Goal: Contribute content: Contribute content

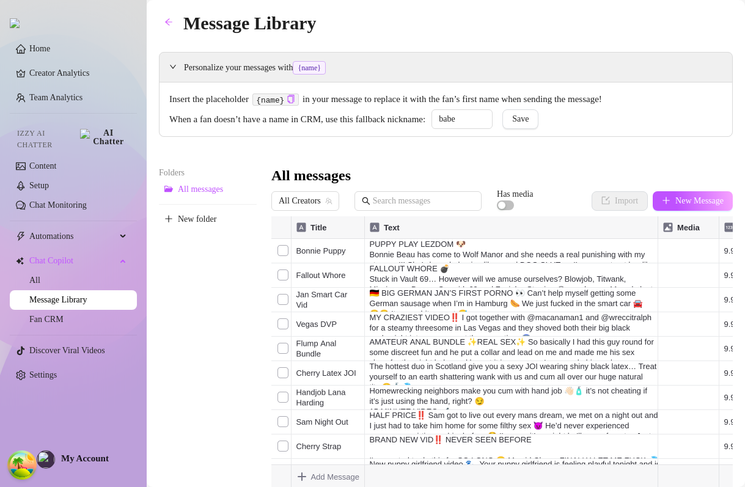
click at [517, 43] on div "Message Library Personalize your messages with {name} Insert the placeholder {n…" at bounding box center [446, 249] width 574 height 480
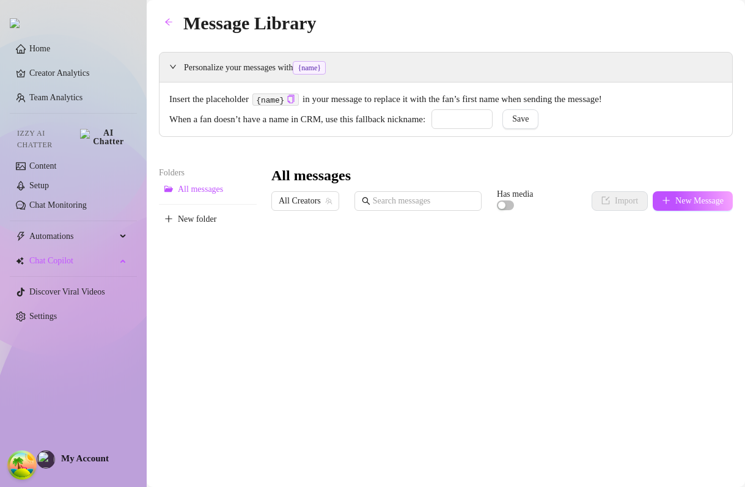
type input "babe"
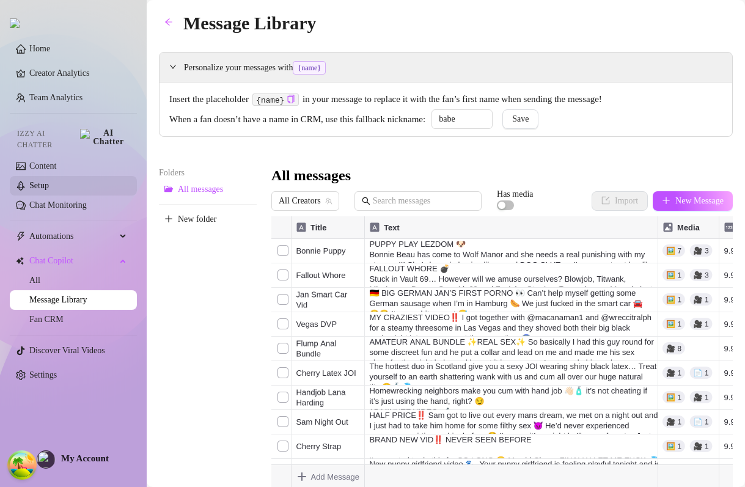
click at [43, 181] on link "Setup" at bounding box center [39, 185] width 20 height 9
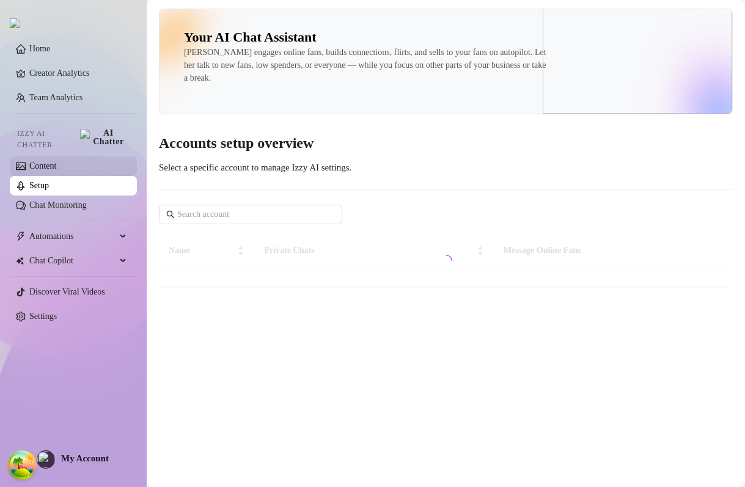
click at [56, 161] on link "Content" at bounding box center [42, 165] width 27 height 9
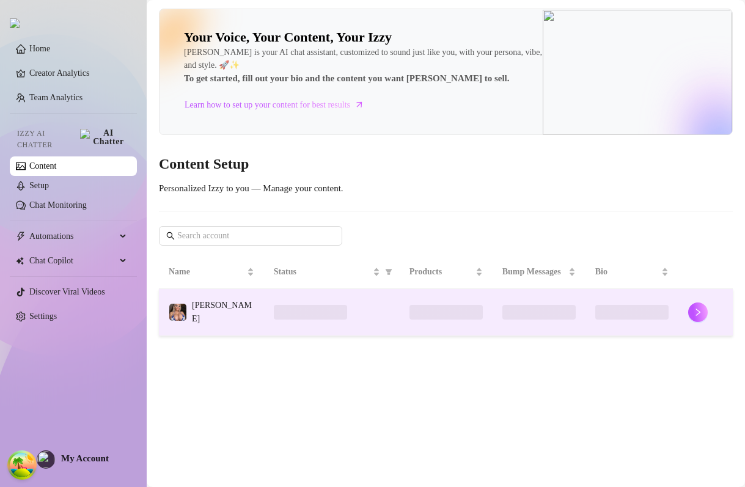
click at [246, 326] on td "Lana Wolf" at bounding box center [211, 312] width 105 height 47
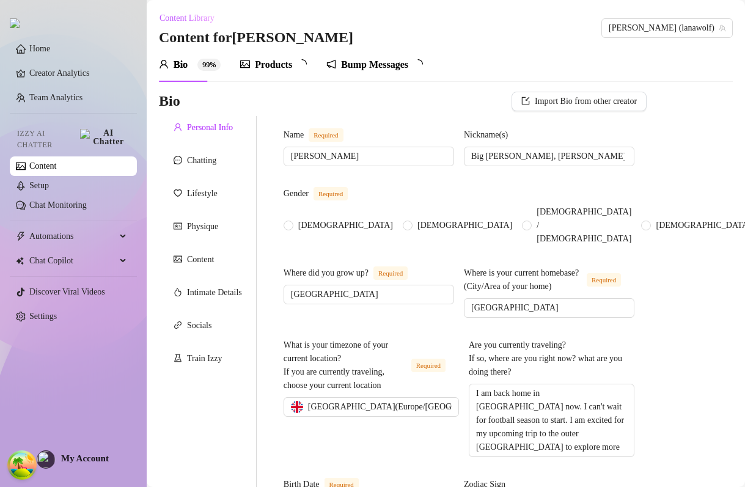
radio input "true"
type input "October 28th, 1996"
click at [408, 67] on div "Bump Messages" at bounding box center [381, 64] width 67 height 15
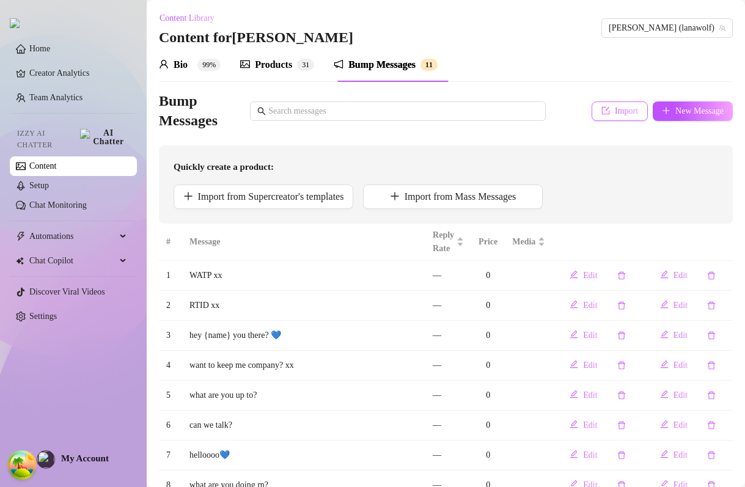
click at [615, 108] on span "Import" at bounding box center [626, 111] width 23 height 10
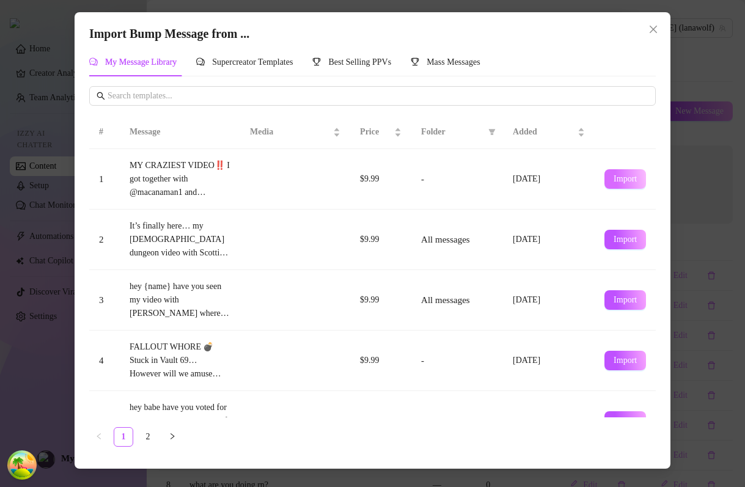
click at [636, 178] on span "Import" at bounding box center [625, 179] width 23 height 10
type textarea "MY CRAZIEST VIDEO‼️ I got together with @macanaman1 and @wreccitralph for a ste…"
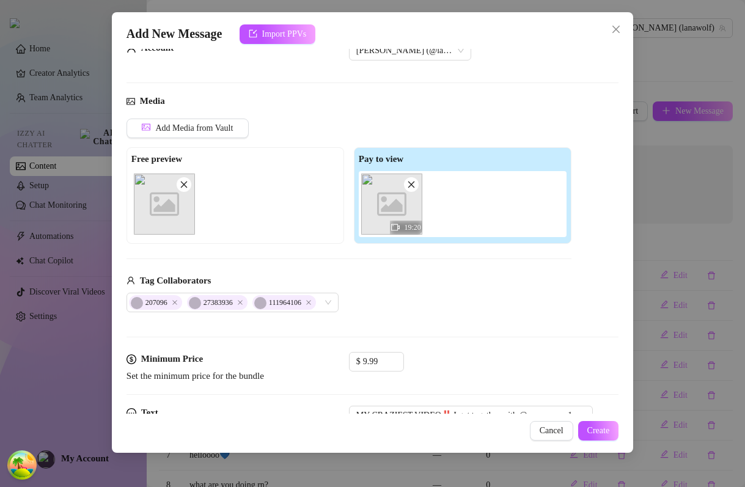
scroll to position [55, 0]
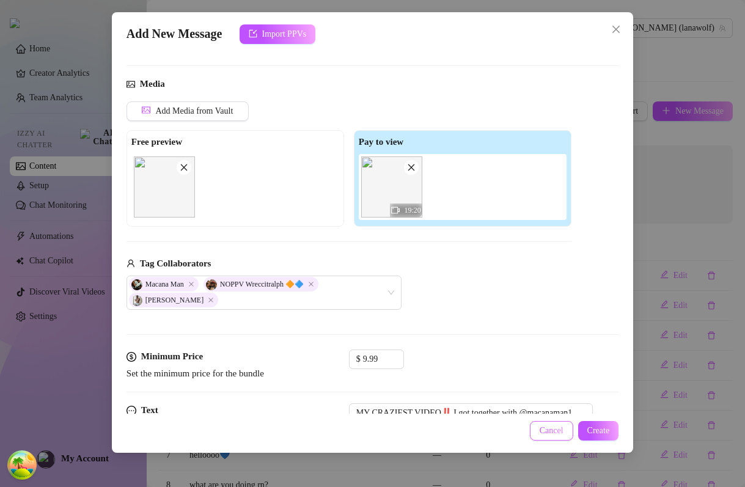
click at [549, 434] on span "Cancel" at bounding box center [552, 431] width 24 height 10
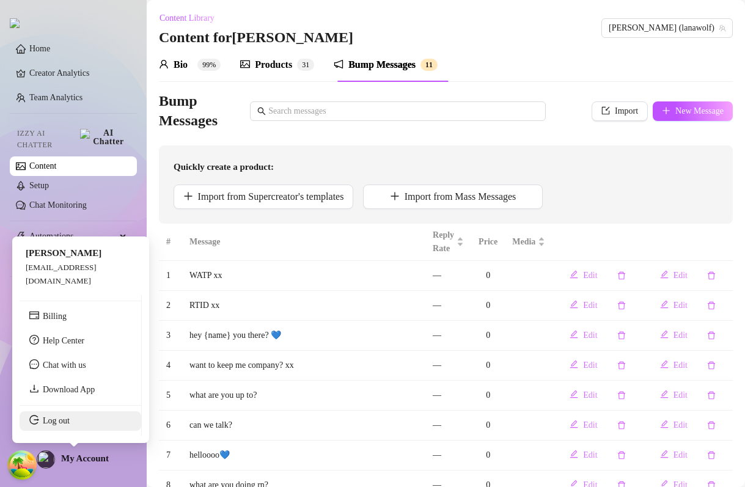
click at [70, 418] on link "Log out" at bounding box center [56, 420] width 27 height 9
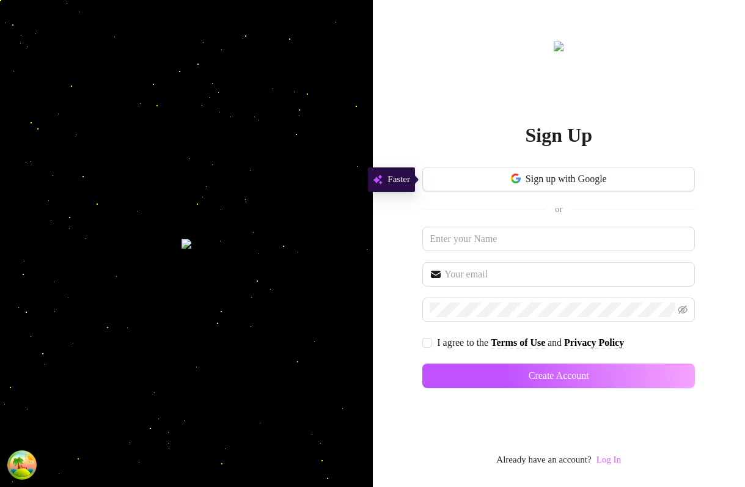
click at [610, 458] on link "Log In" at bounding box center [608, 460] width 24 height 10
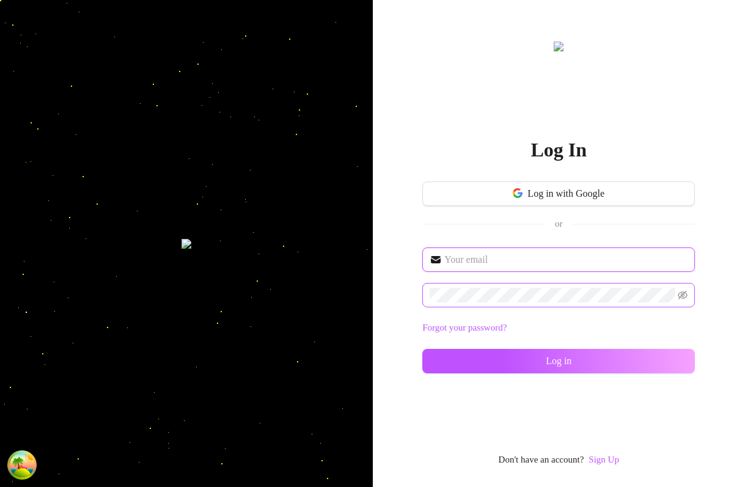
type input "dev@supercreator.app"
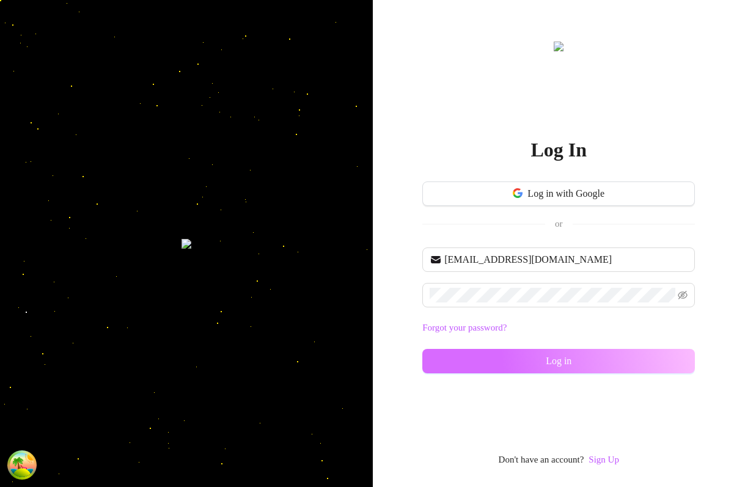
click at [515, 370] on button "Log in" at bounding box center [558, 361] width 273 height 24
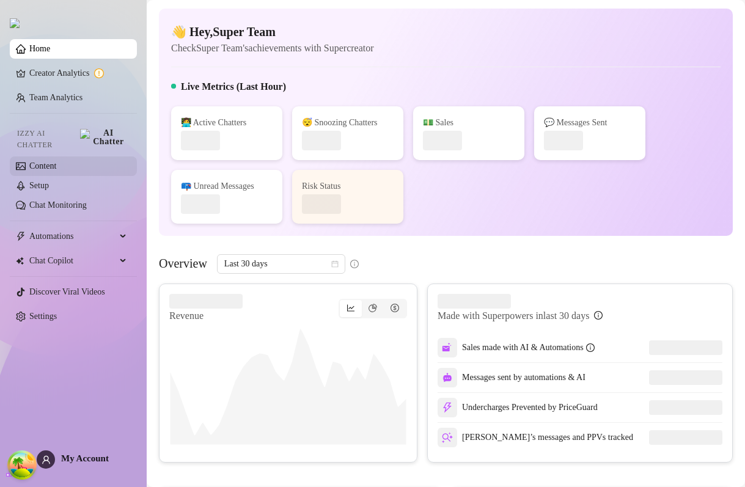
click at [56, 168] on link "Content" at bounding box center [42, 165] width 27 height 9
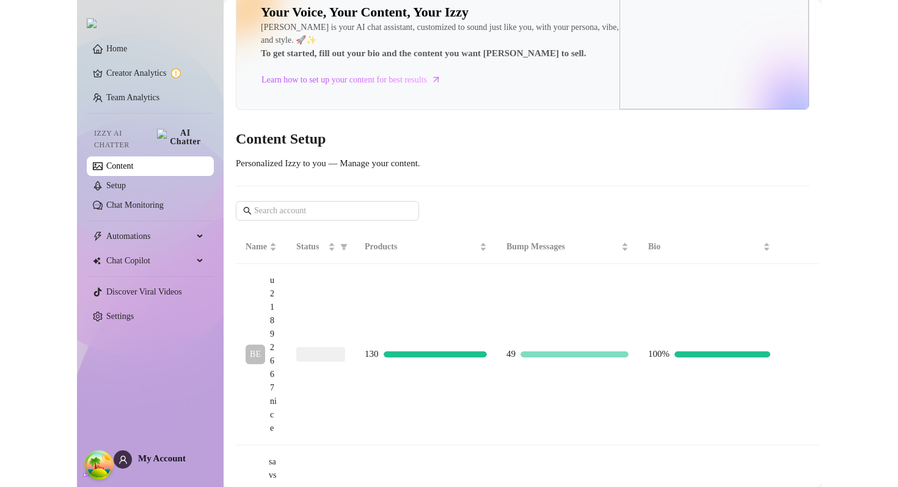
scroll to position [47, 0]
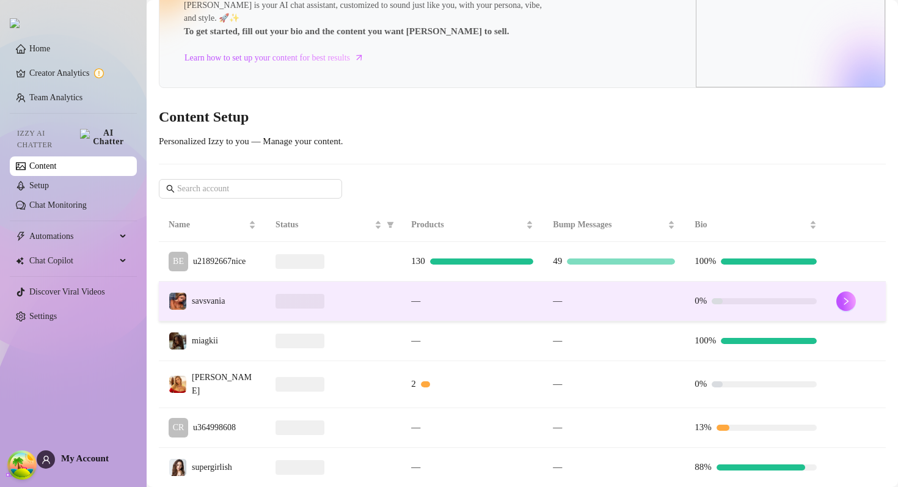
click at [416, 294] on span "—" at bounding box center [415, 301] width 9 height 15
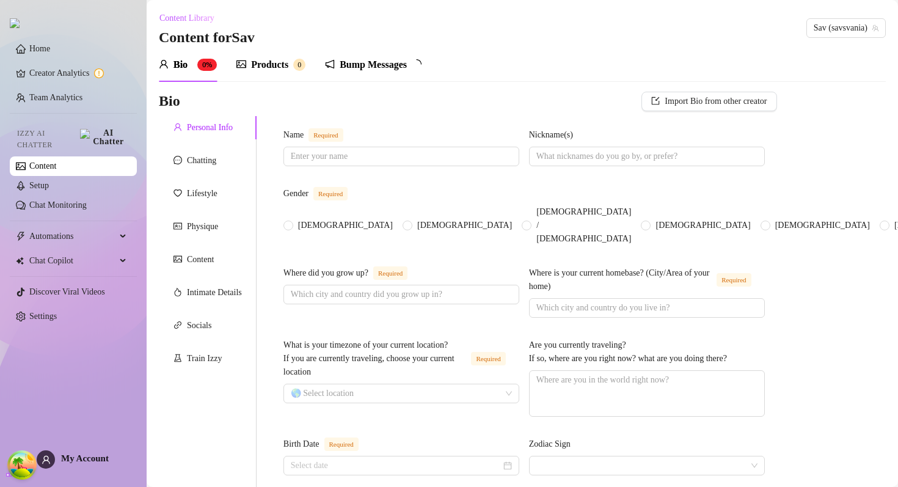
click at [358, 65] on div "Bump Messages" at bounding box center [373, 64] width 67 height 15
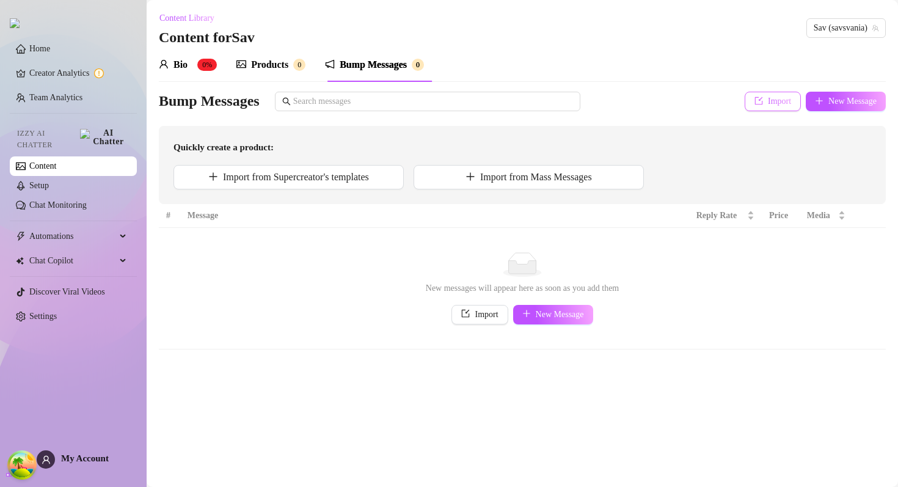
click at [744, 108] on button "Import" at bounding box center [773, 102] width 56 height 20
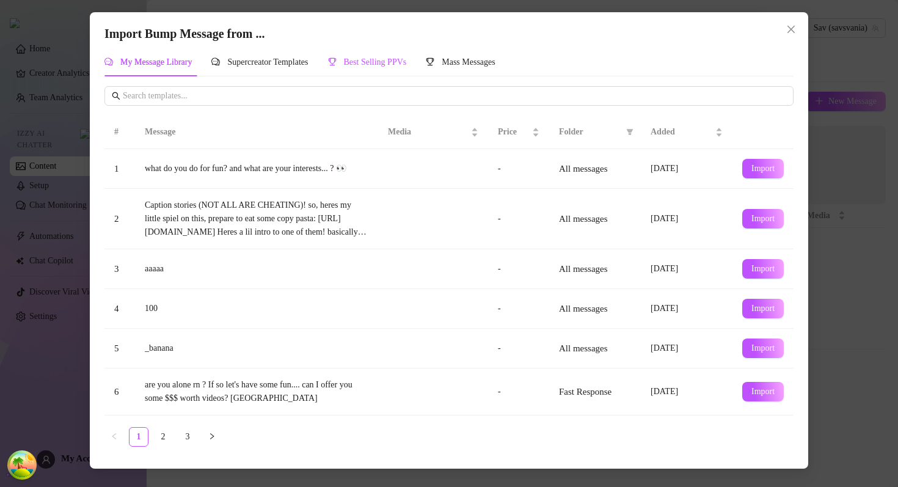
click at [396, 63] on span "Best Selling PPVs" at bounding box center [375, 61] width 63 height 9
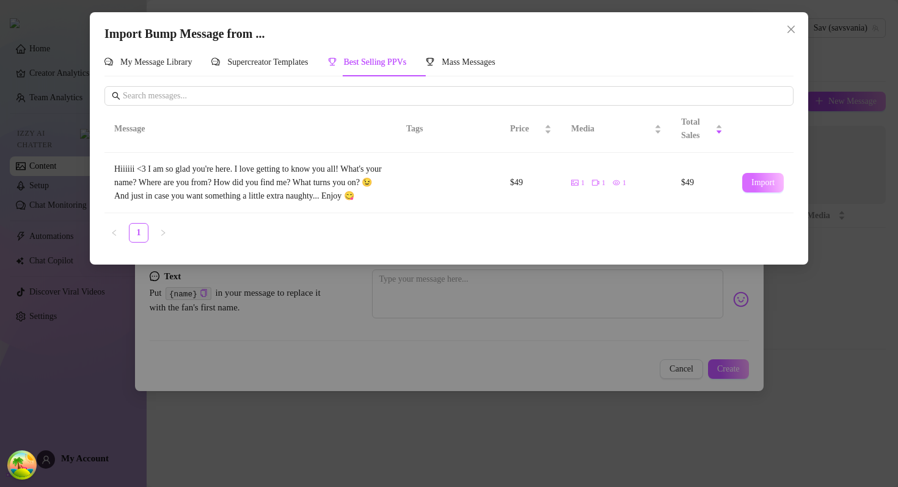
click at [744, 186] on span "Import" at bounding box center [763, 183] width 23 height 10
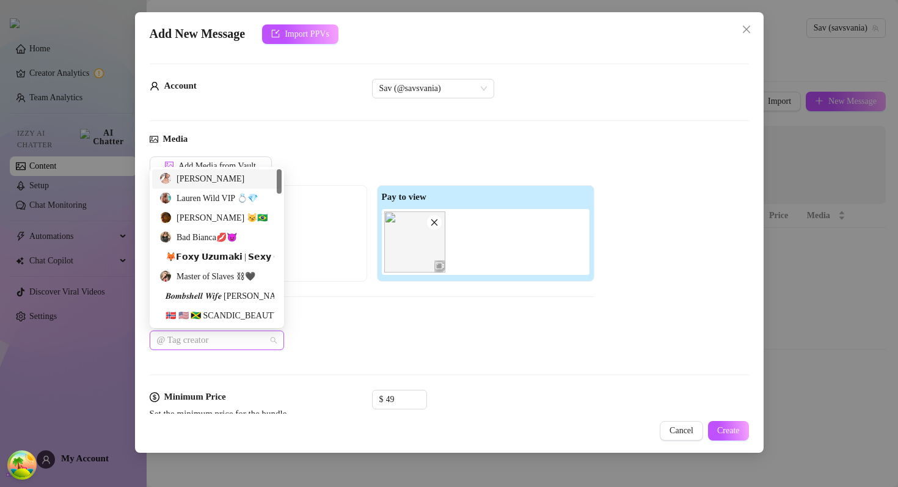
click at [207, 338] on div at bounding box center [210, 340] width 117 height 17
click at [212, 220] on div "[PERSON_NAME] 😼🇧🇷" at bounding box center [216, 217] width 115 height 13
click at [209, 192] on div "Lauren Wild VIP 💍💎" at bounding box center [216, 198] width 115 height 13
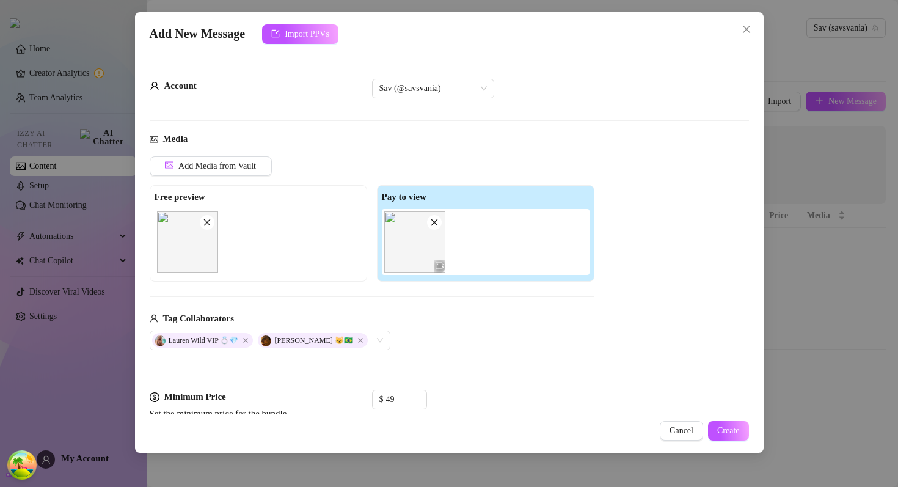
click at [478, 323] on div "Tag Collaborators" at bounding box center [372, 319] width 445 height 15
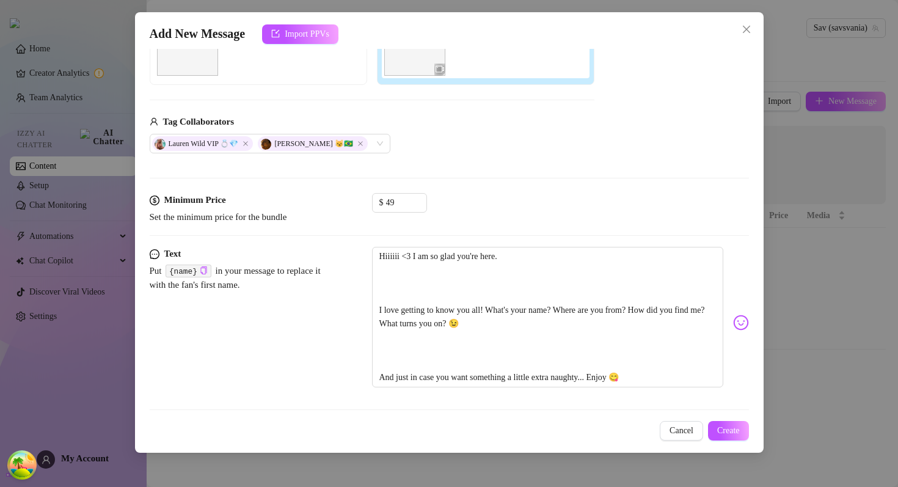
scroll to position [204, 0]
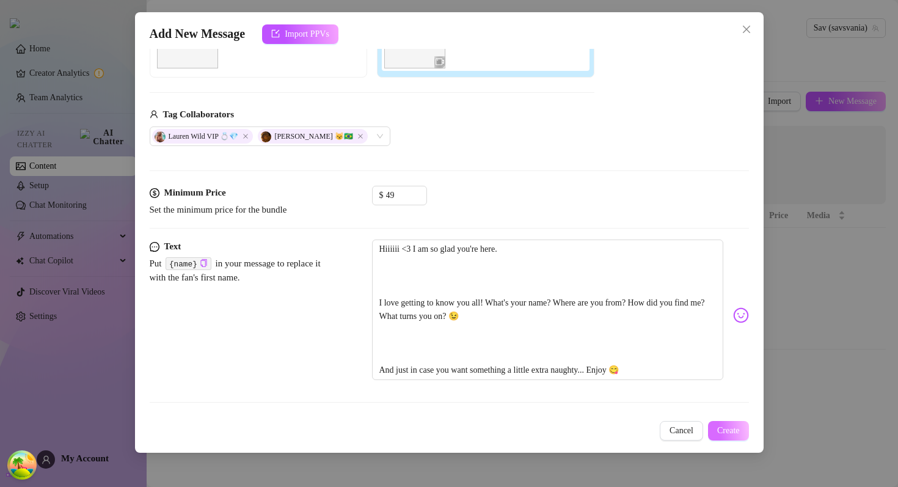
click at [731, 434] on span "Create" at bounding box center [728, 431] width 23 height 10
click at [464, 277] on textarea "Hiiiiii <3 I am so glad you're here. I love getting to know you all! What's you…" at bounding box center [547, 310] width 351 height 141
type textarea "Hiiiiii <3 I am so glad you're here. I love getting to know you all! What's you…"
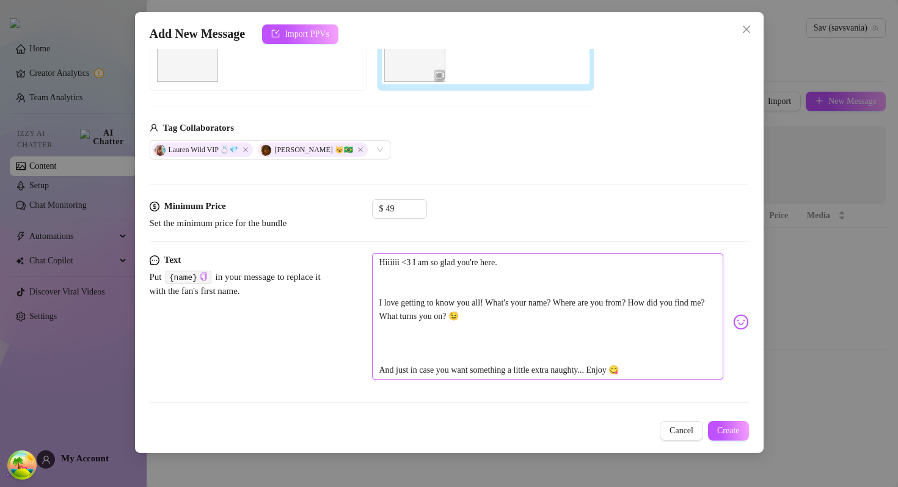
scroll to position [191, 0]
type textarea "Hiiiiii <3 I am so glad you're here. I love getting to know you all! What's you…"
click at [724, 426] on span "Create" at bounding box center [728, 431] width 23 height 10
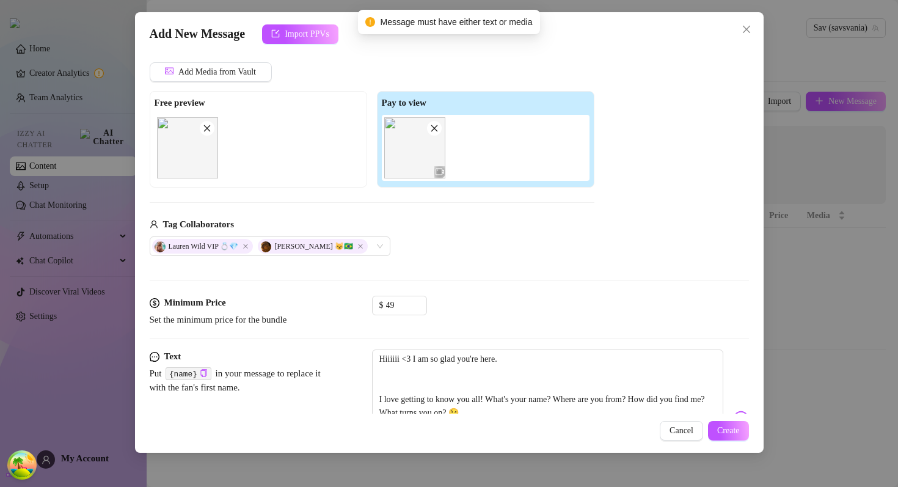
scroll to position [0, 0]
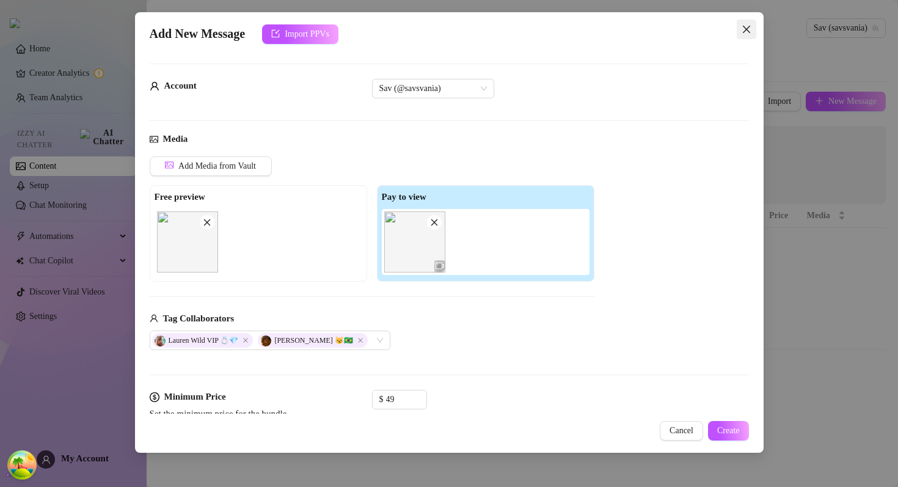
click at [744, 27] on icon "close" at bounding box center [747, 29] width 10 height 10
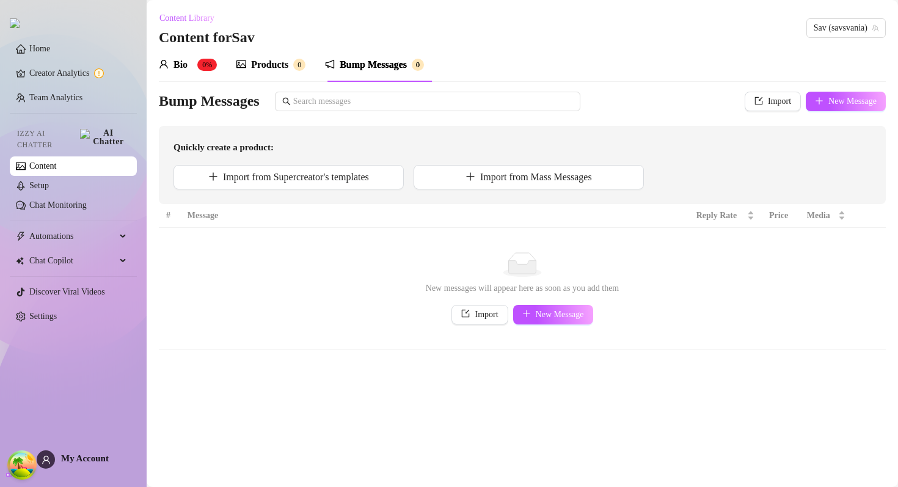
click at [659, 88] on div "Bio 0% Products 0 Bump Messages 0 Bio Import Bio from other creator Personal In…" at bounding box center [522, 199] width 727 height 302
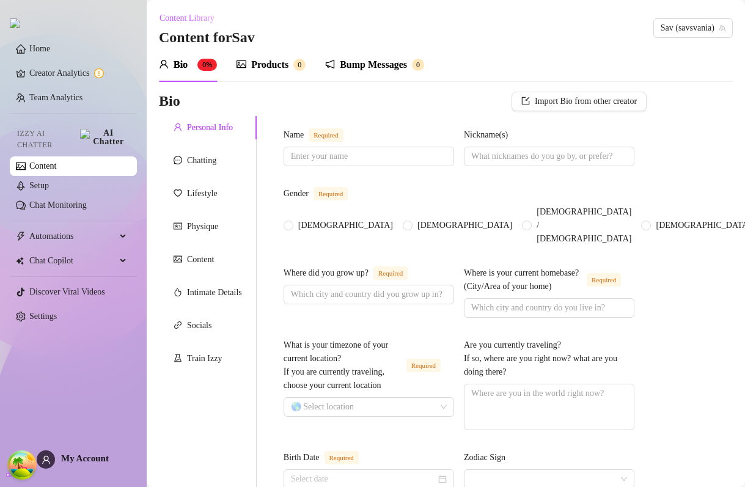
click at [354, 56] on div "Bump Messages 0" at bounding box center [374, 65] width 99 height 34
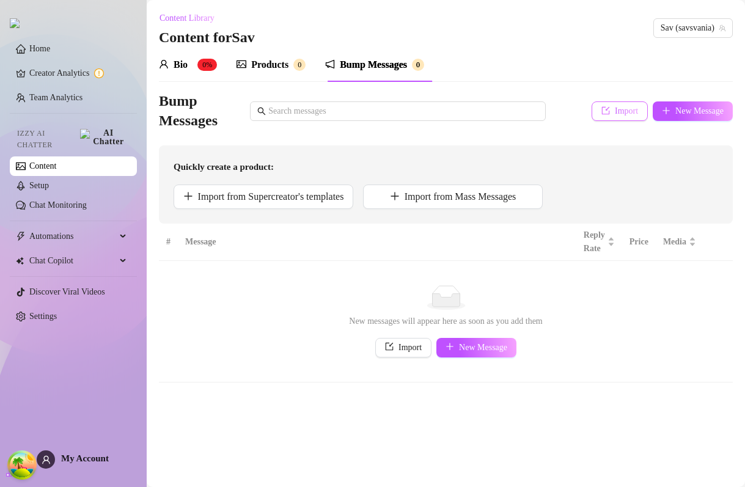
click at [626, 108] on span "Import" at bounding box center [626, 111] width 23 height 10
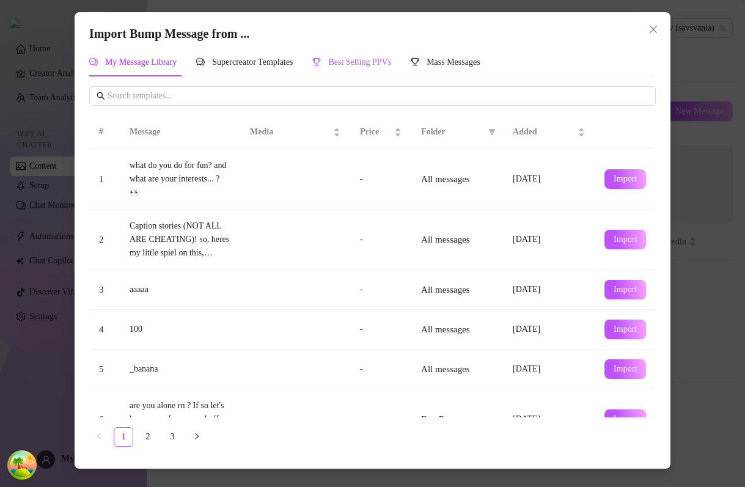
click at [383, 66] on span "Best Selling PPVs" at bounding box center [359, 61] width 63 height 9
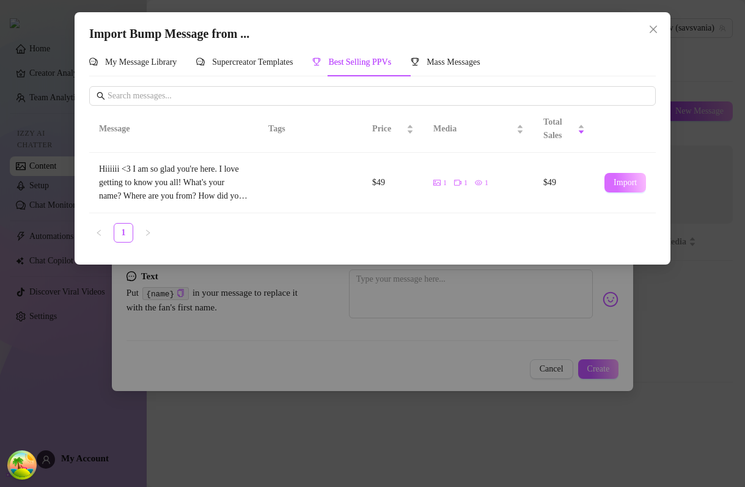
click at [623, 184] on span "Import" at bounding box center [625, 183] width 23 height 10
type textarea "Hiiiiii <3 I am so glad you're here. I love getting to know you all! What's you…"
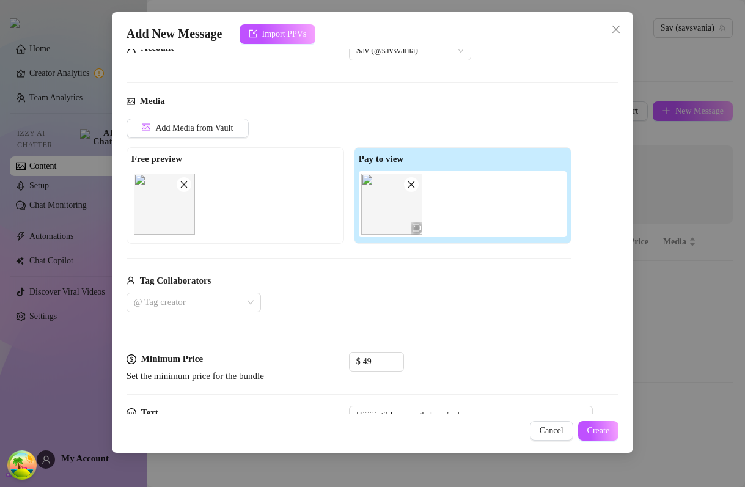
scroll to position [47, 0]
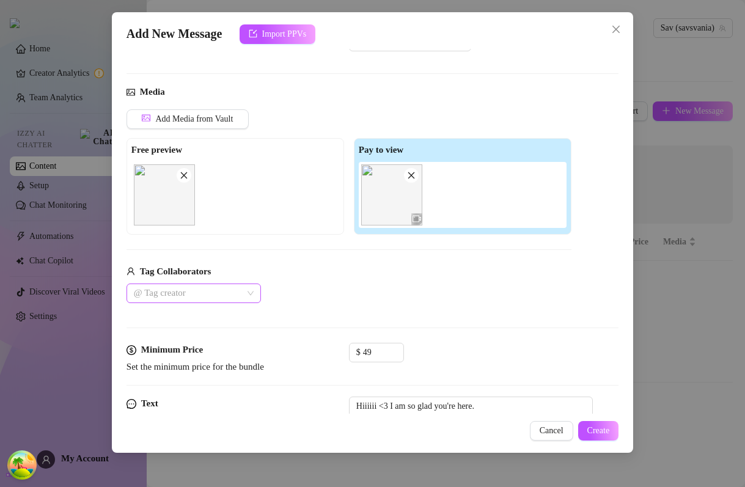
click at [186, 289] on div at bounding box center [187, 293] width 117 height 17
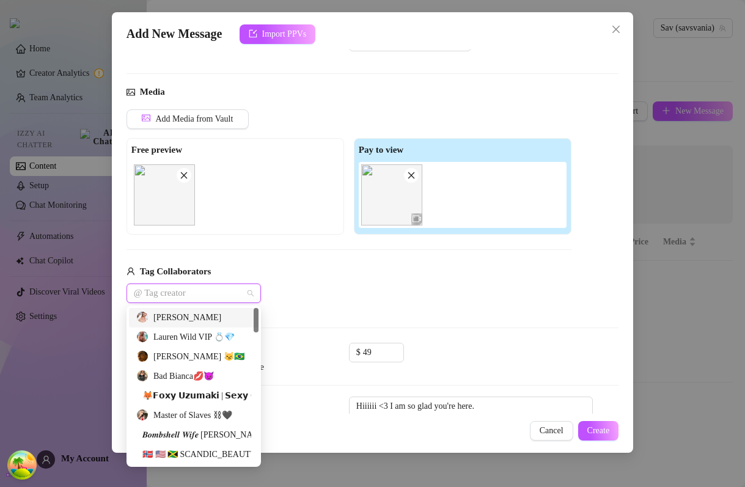
click at [165, 325] on div "[PERSON_NAME]" at bounding box center [194, 318] width 130 height 20
click at [164, 334] on div "Lauren Wild VIP 💍💎" at bounding box center [193, 337] width 115 height 13
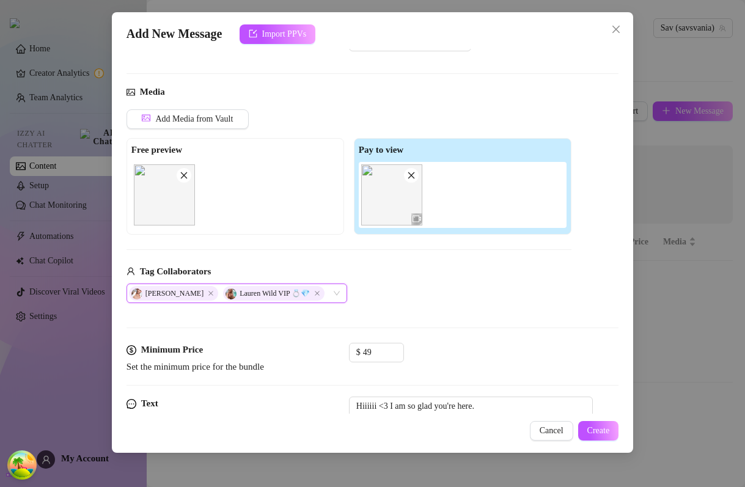
click at [383, 277] on div "Tag Collaborators" at bounding box center [348, 272] width 445 height 15
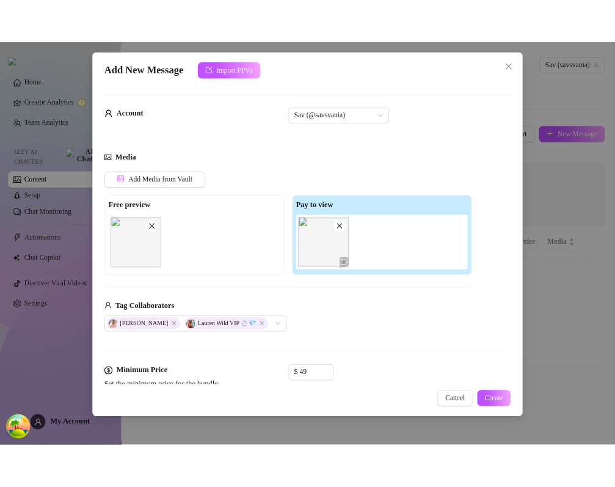
scroll to position [218, 0]
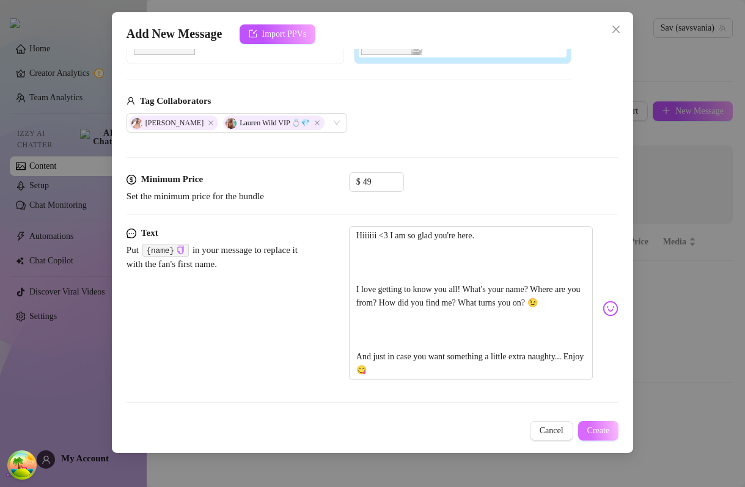
click at [598, 424] on button "Create" at bounding box center [598, 431] width 41 height 20
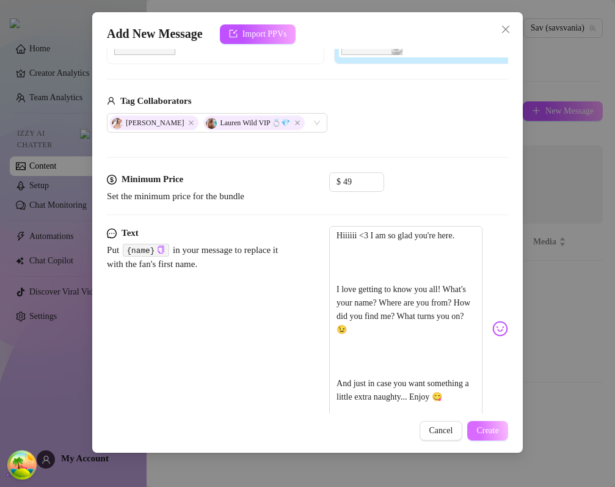
click at [479, 426] on span "Create" at bounding box center [488, 431] width 23 height 10
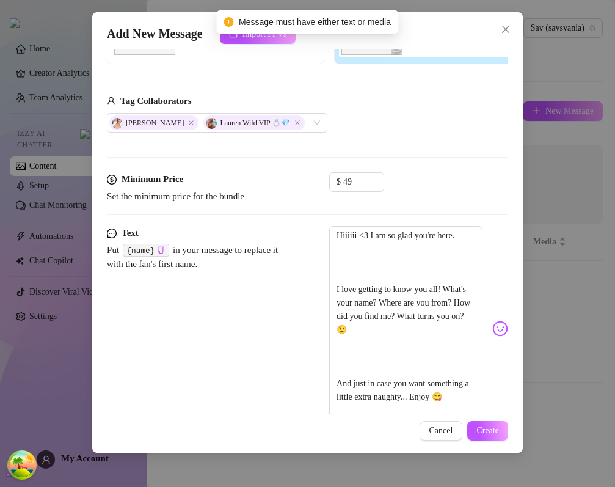
click at [298, 24] on span "Message must have either text or media" at bounding box center [315, 21] width 152 height 13
copy span "Message must have either text or media"
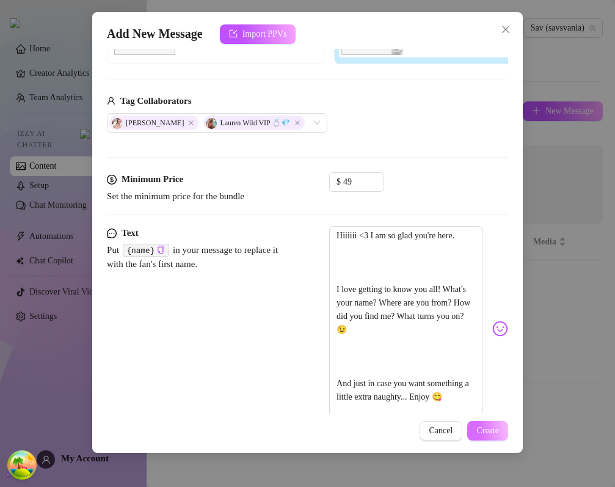
click at [480, 427] on span "Create" at bounding box center [488, 431] width 23 height 10
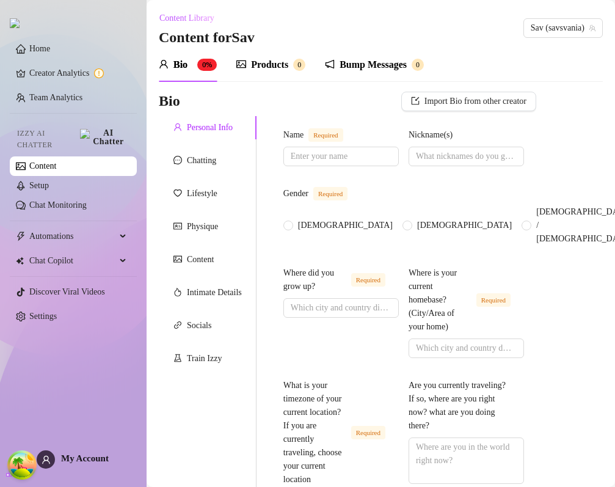
click at [397, 71] on div "Bump Messages" at bounding box center [373, 64] width 67 height 15
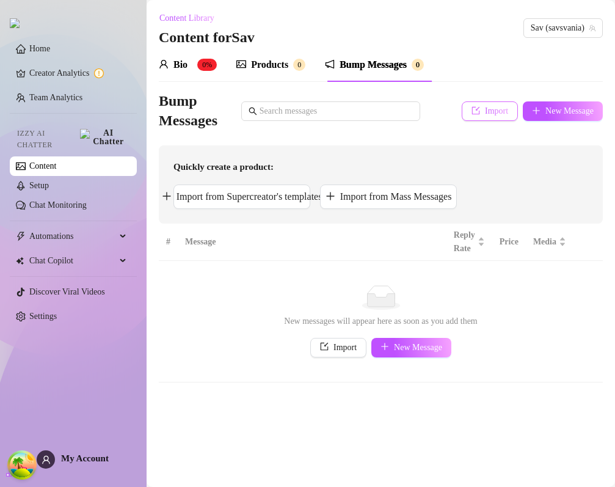
click at [493, 114] on span "Import" at bounding box center [496, 111] width 23 height 10
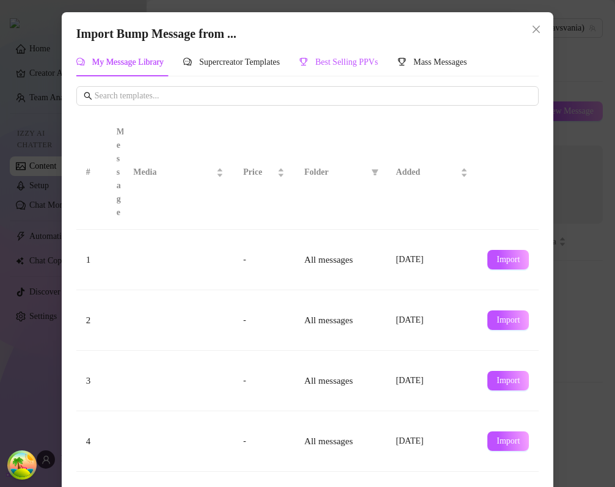
click at [364, 67] on span "Best Selling PPVs" at bounding box center [346, 61] width 63 height 9
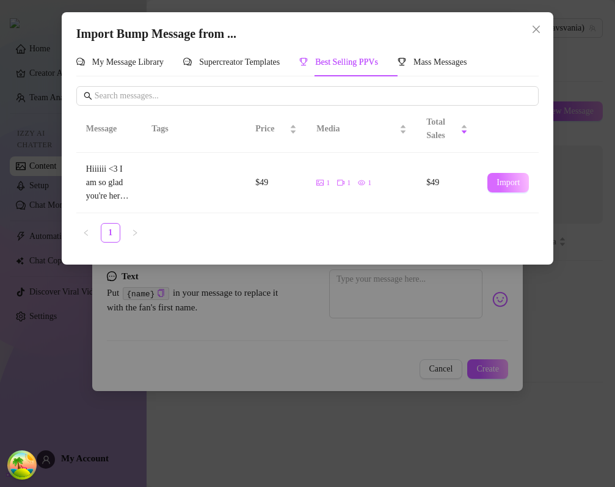
click at [497, 180] on span "Import" at bounding box center [508, 183] width 23 height 10
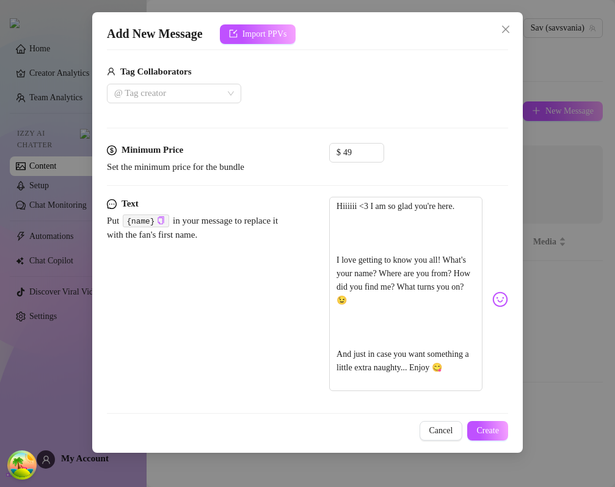
scroll to position [252, 0]
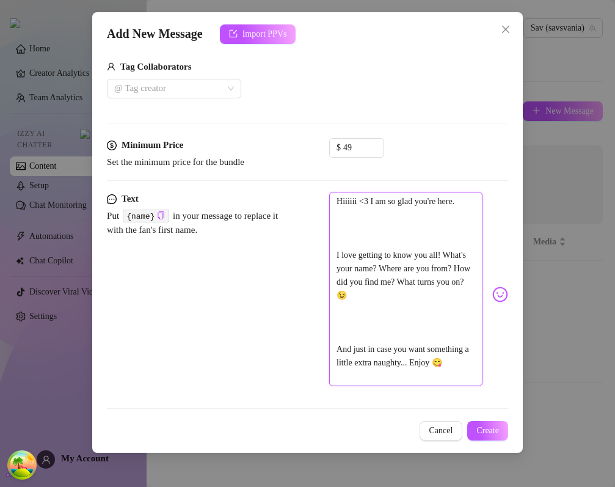
click at [376, 244] on textarea "Hiiiiii <3 I am so glad you're here. I love getting to know you all! What's you…" at bounding box center [405, 289] width 153 height 194
type textarea "Hiiiiii <3 I am so glad you're here. I love getting to know you all! What's you…"
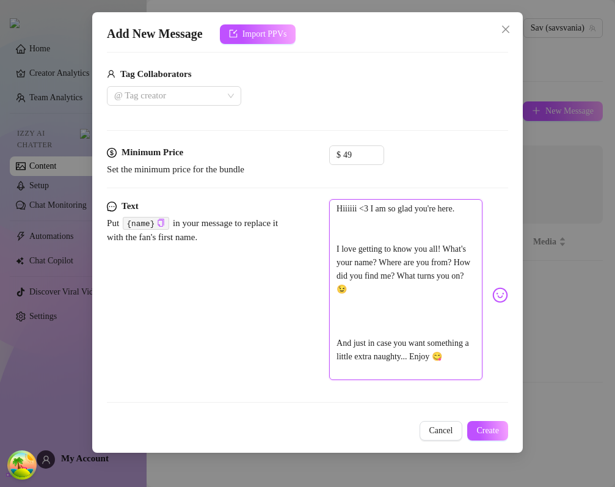
scroll to position [244, 0]
click at [189, 98] on div at bounding box center [167, 95] width 117 height 17
type textarea "Hiiiiii <3 I am so glad you're here. I love getting to know you all! What's you…"
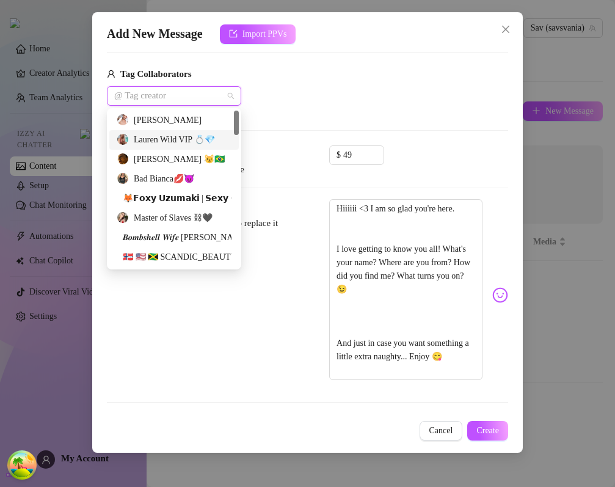
click at [186, 146] on div "Lauren Wild VIP 💍💎" at bounding box center [174, 139] width 115 height 13
click at [186, 197] on div "🦊𝗙𝗼𝘅𝘆 𝗨𝘇𝘂𝗺𝗮𝗸𝗶 | 𝗦𝗲𝘅𝘆 𝗖𝗼𝘀𝗽𝗹𝗮𝘆𝗲𝗿" at bounding box center [174, 198] width 115 height 13
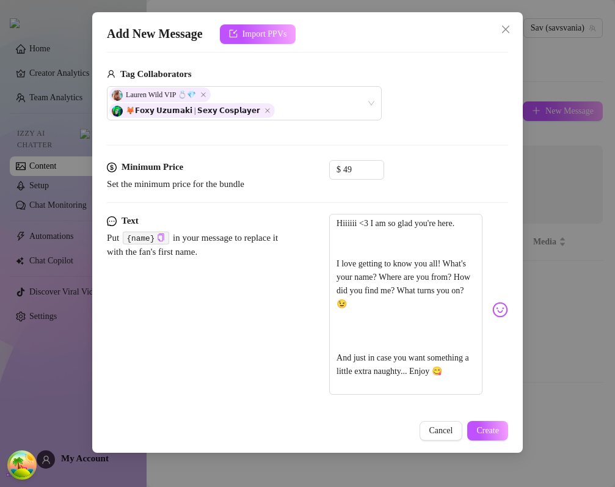
click at [351, 64] on div "Add Media from Vault Free preview Pay to view Tag Collaborators Lauren Wild VIP…" at bounding box center [329, 16] width 445 height 209
click at [494, 433] on span "Create" at bounding box center [488, 431] width 23 height 10
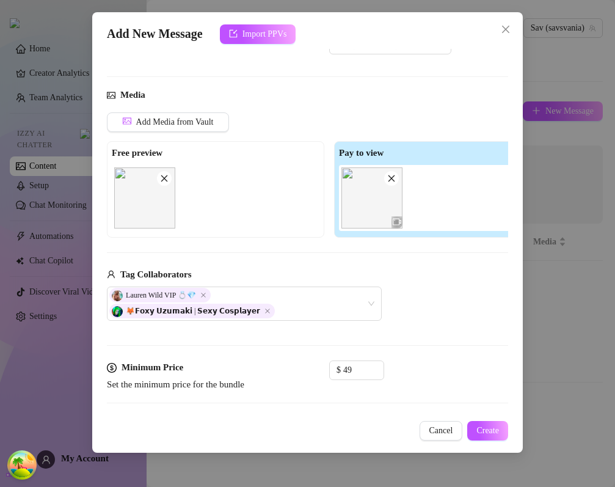
scroll to position [46, 0]
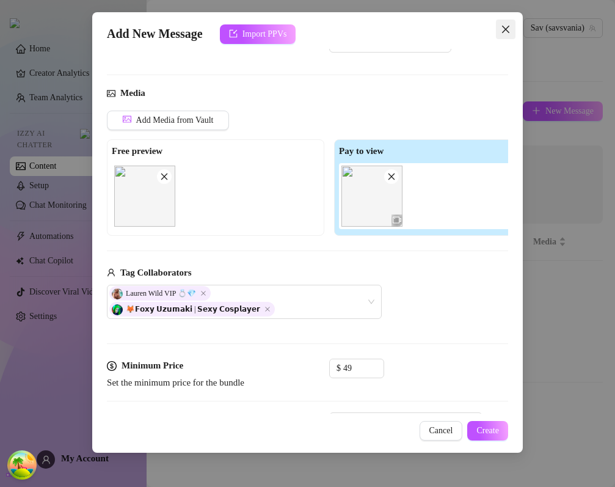
click at [508, 23] on button "Close" at bounding box center [506, 30] width 20 height 20
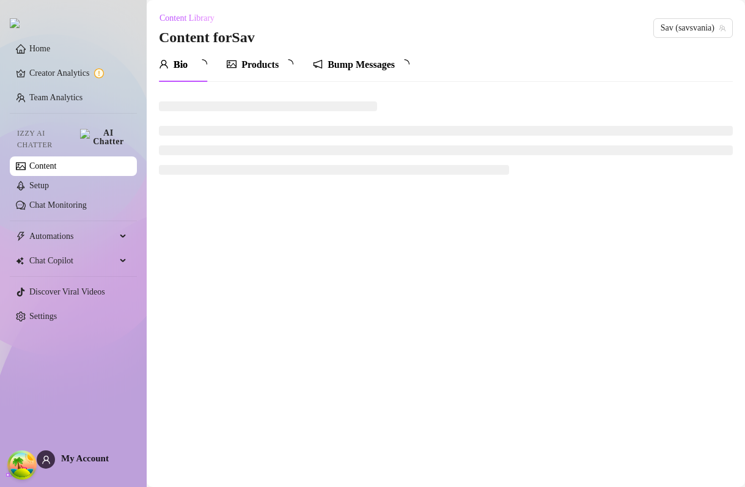
click at [375, 75] on div "Bump Messages" at bounding box center [361, 65] width 97 height 34
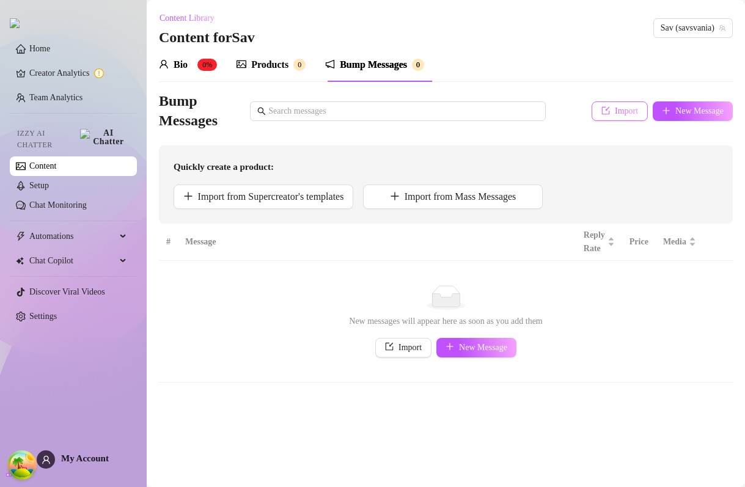
click at [592, 116] on button "Import" at bounding box center [620, 111] width 56 height 20
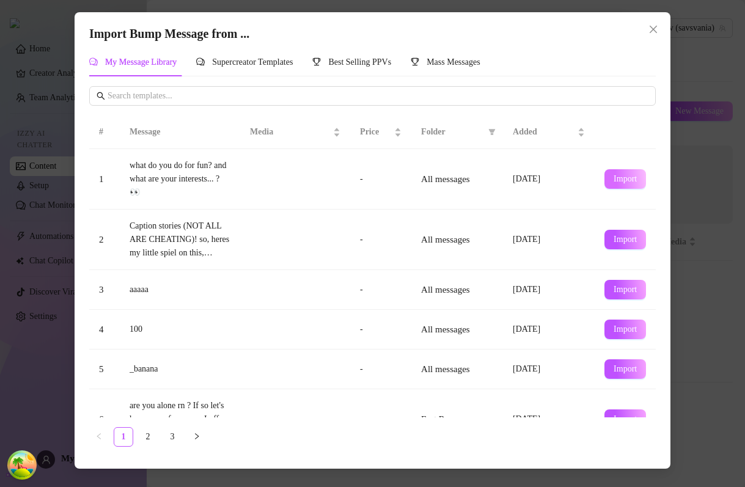
click at [615, 185] on button "Import" at bounding box center [625, 179] width 42 height 20
type textarea "what do you do for fun? and what are your interests... ? 👀"
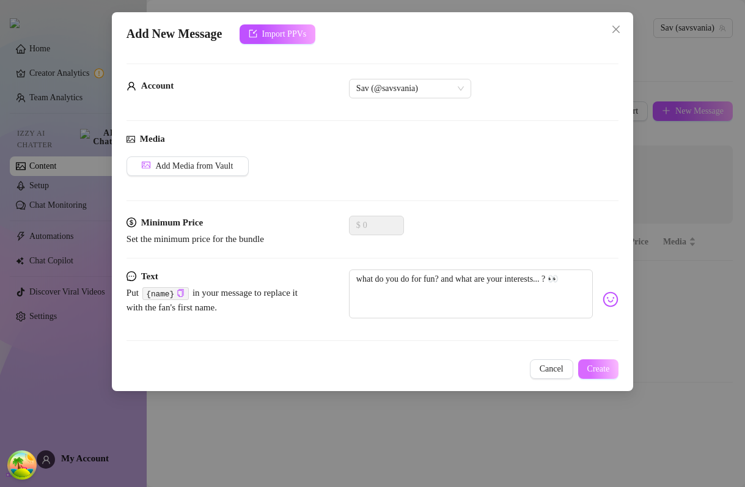
click at [603, 365] on span "Create" at bounding box center [598, 369] width 23 height 10
click at [615, 34] on icon "close" at bounding box center [616, 29] width 10 height 10
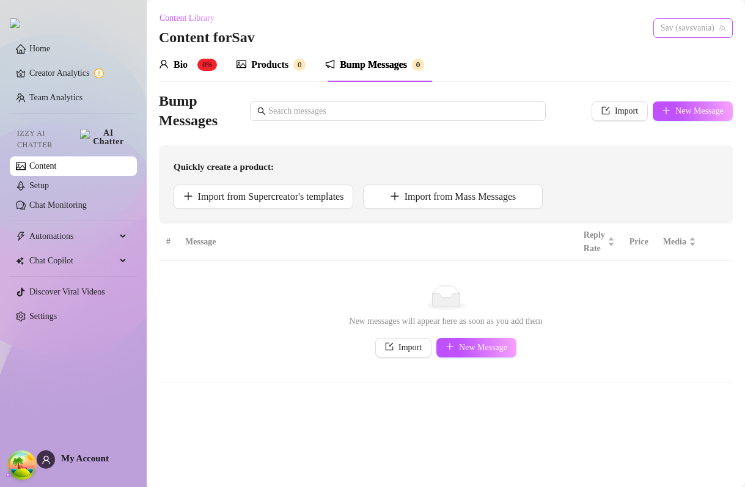
click at [615, 27] on span "Sav (savsvania)" at bounding box center [693, 28] width 65 height 18
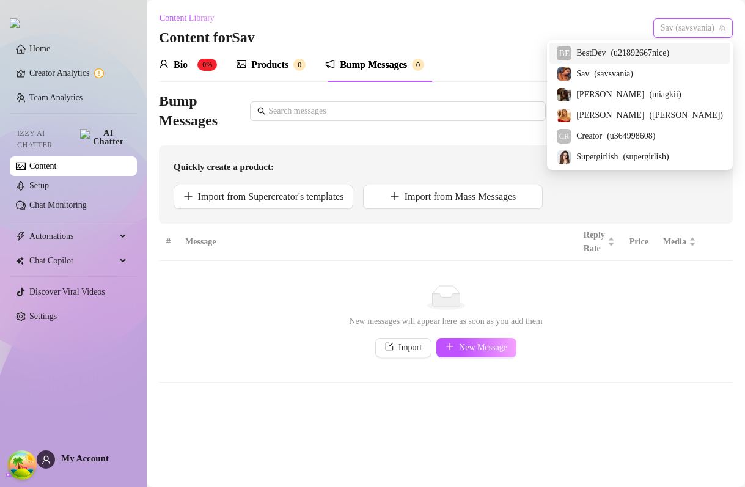
click at [606, 51] on span "BestDev" at bounding box center [590, 52] width 29 height 13
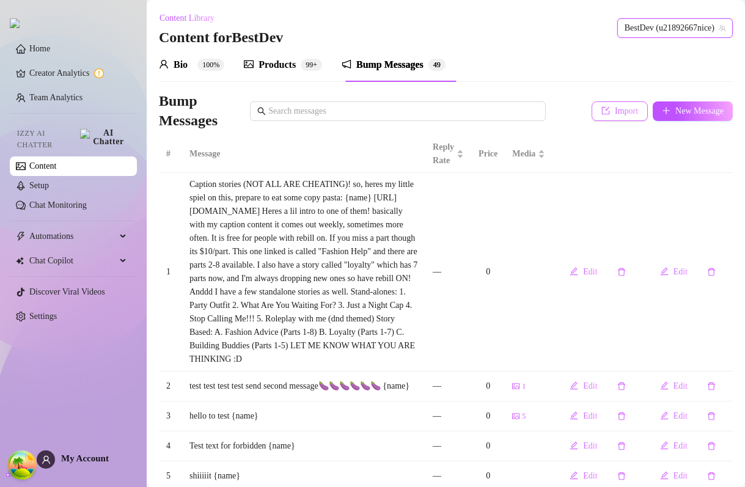
click at [615, 114] on span "Import" at bounding box center [626, 111] width 23 height 10
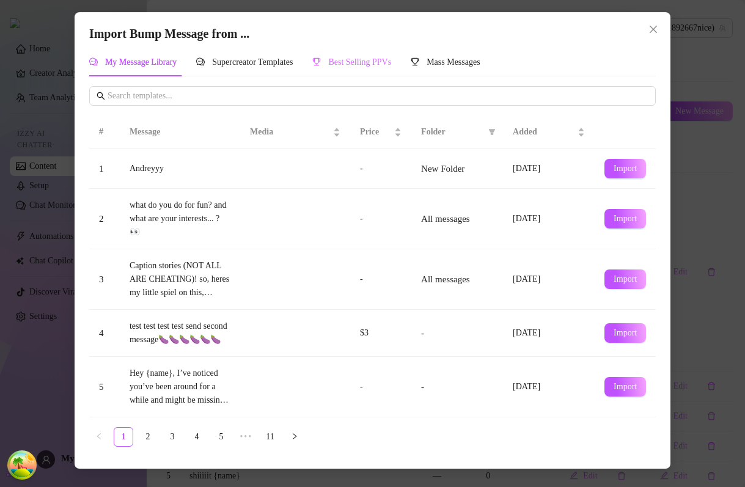
click at [379, 70] on div "Best Selling PPVs" at bounding box center [351, 62] width 79 height 28
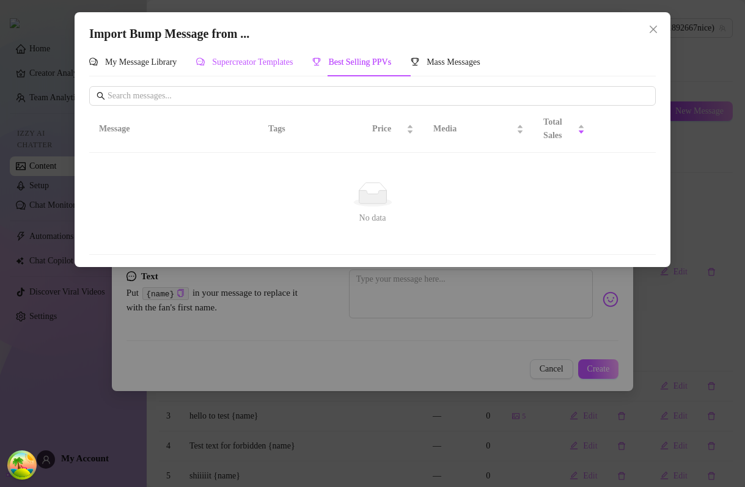
click at [286, 61] on span "Supercreator Templates" at bounding box center [252, 61] width 81 height 9
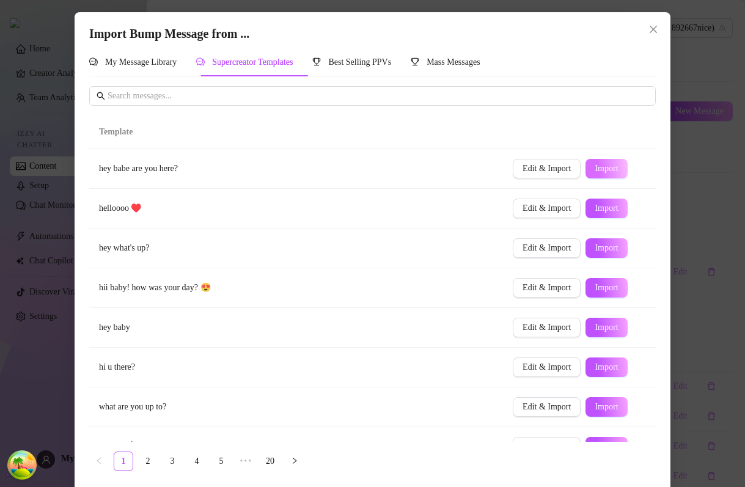
click at [602, 170] on span "Import" at bounding box center [606, 169] width 23 height 10
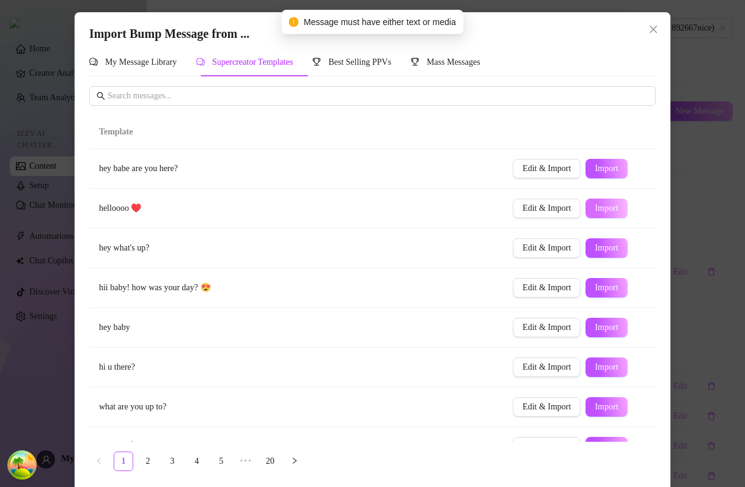
click at [610, 206] on span "Import" at bounding box center [606, 208] width 23 height 10
click at [177, 72] on div "My Message Library" at bounding box center [132, 62] width 87 height 28
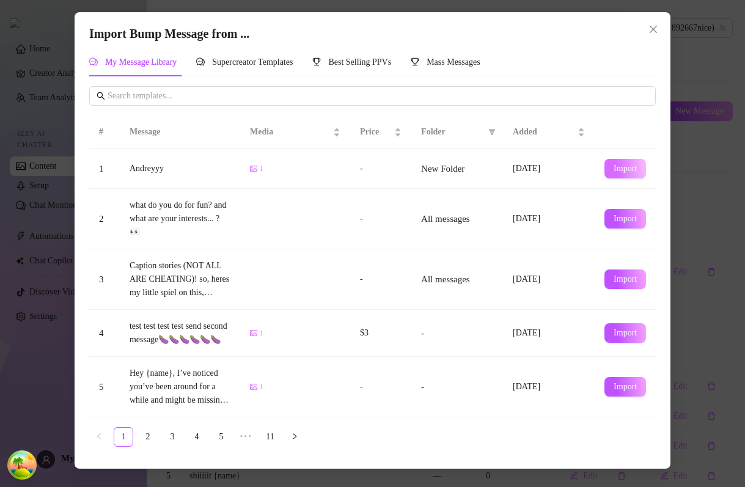
click at [615, 175] on button "Import" at bounding box center [625, 169] width 42 height 20
type textarea "Andreyyy"
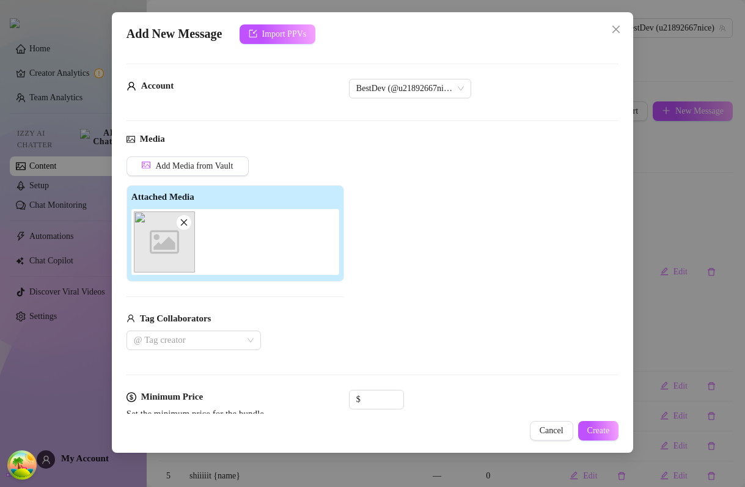
scroll to position [54, 0]
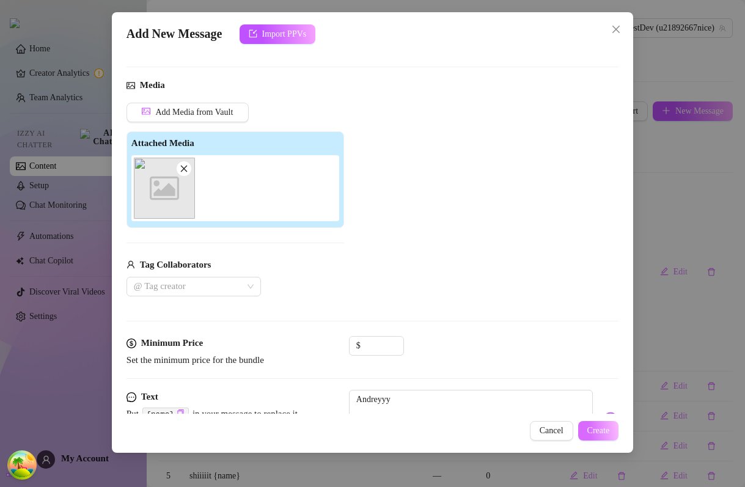
click at [591, 426] on span "Create" at bounding box center [598, 431] width 23 height 10
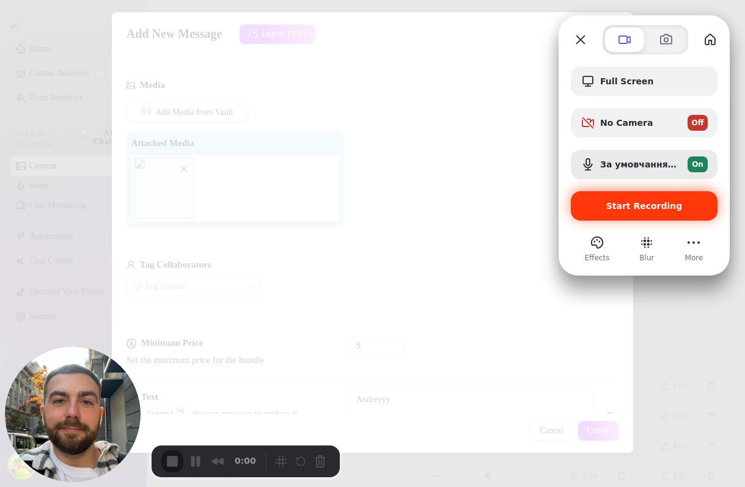
click at [615, 200] on div "Start Recording" at bounding box center [644, 205] width 147 height 29
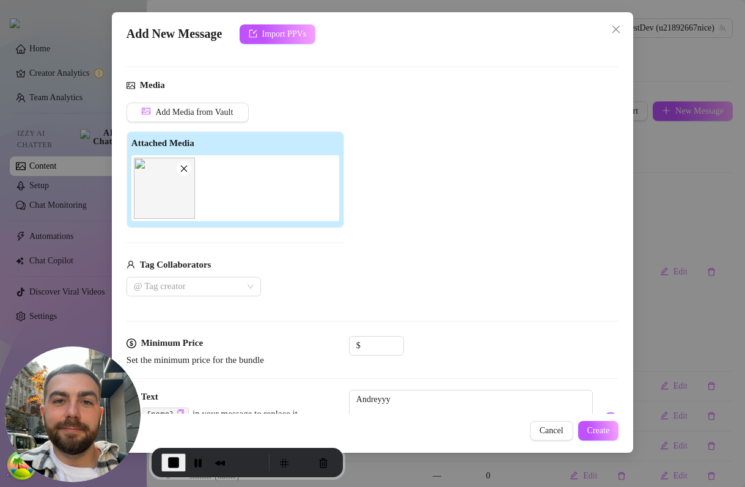
click at [461, 269] on div "Add Media from Vault Attached Media Tag Collaborators @ Tag creator" at bounding box center [372, 200] width 492 height 194
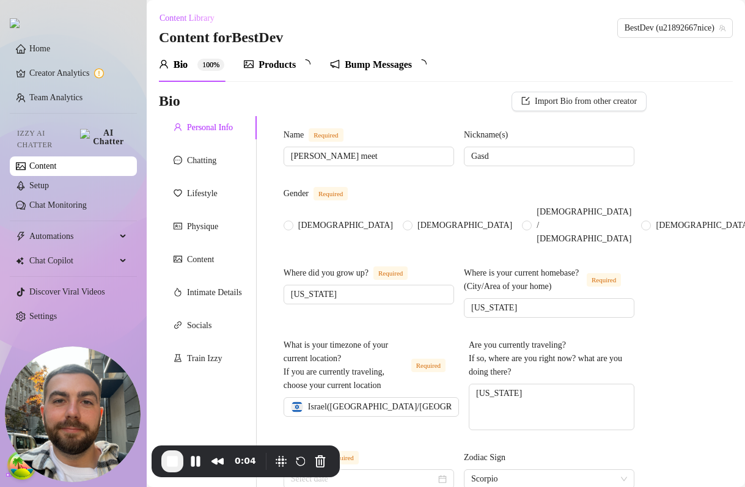
radio input "true"
type input "[DATE]"
click at [422, 65] on div "Bump Messages" at bounding box center [389, 64] width 67 height 15
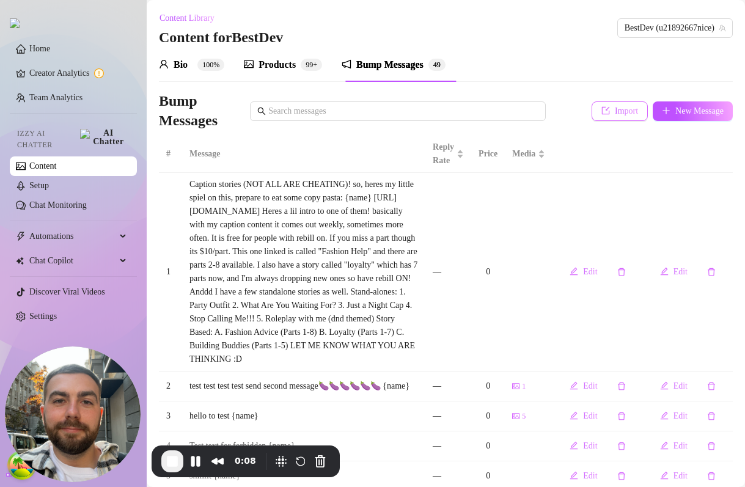
click at [626, 113] on span "Import" at bounding box center [626, 111] width 23 height 10
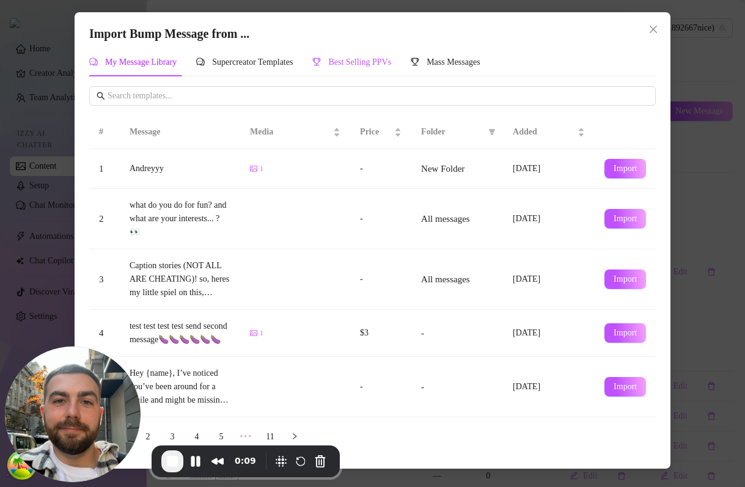
click at [376, 61] on span "Best Selling PPVs" at bounding box center [359, 61] width 63 height 9
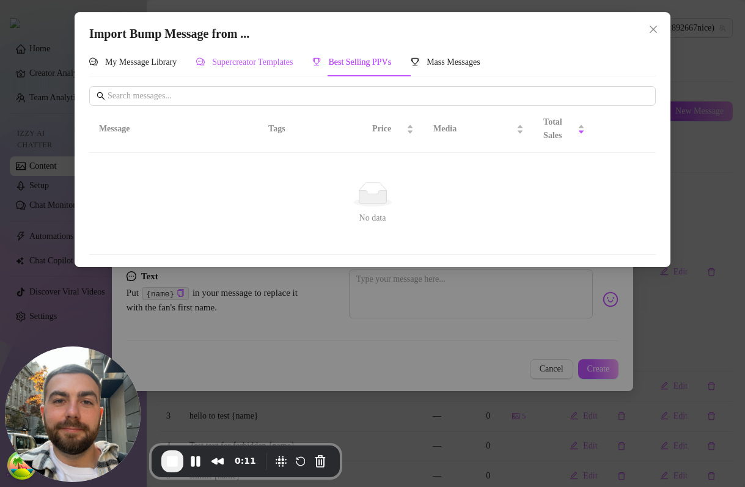
click at [255, 60] on span "Supercreator Templates" at bounding box center [252, 61] width 81 height 9
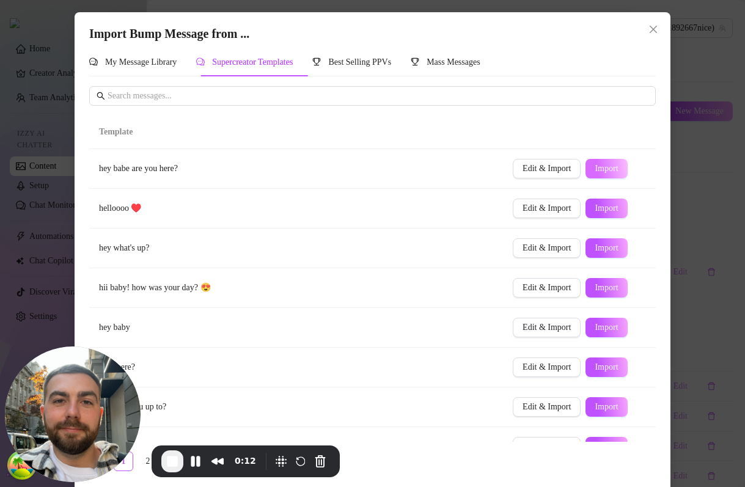
click at [606, 164] on span "Import" at bounding box center [606, 169] width 23 height 10
type textarea "hey babe are you here?"
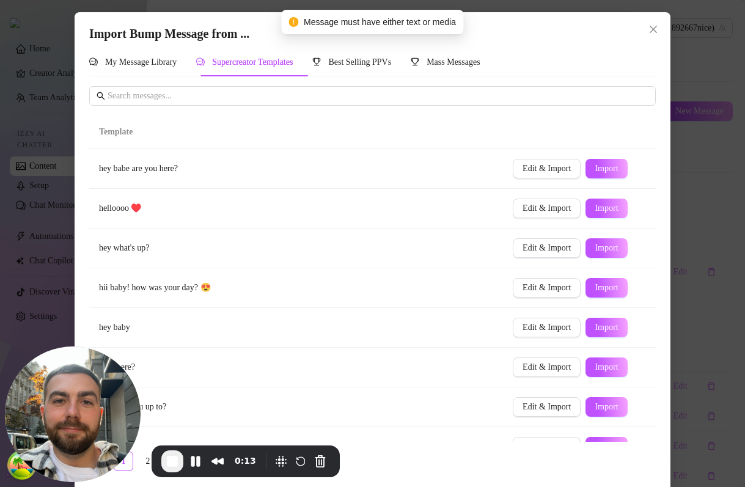
click at [345, 24] on span "Message must have either text or media" at bounding box center [380, 21] width 152 height 13
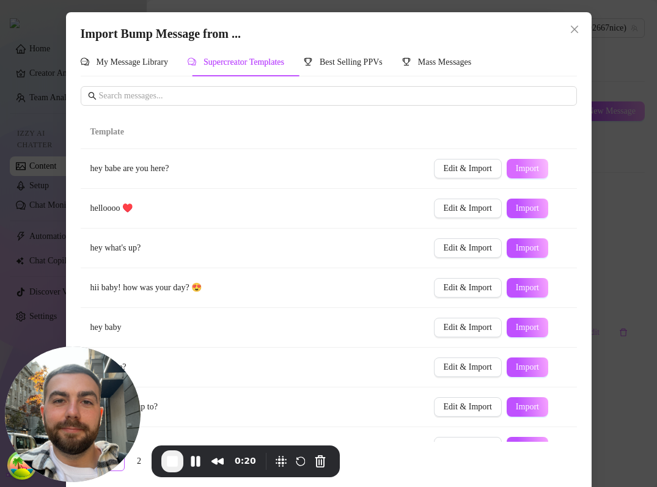
click at [535, 163] on button "Import" at bounding box center [528, 169] width 42 height 20
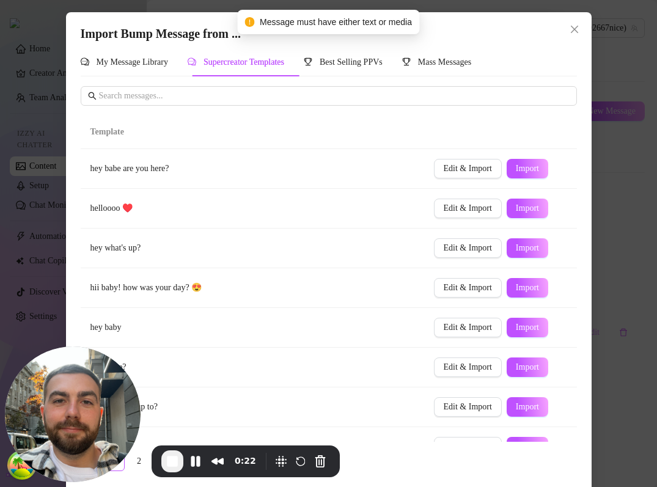
click at [366, 24] on span "Message must have either text or media" at bounding box center [336, 21] width 152 height 13
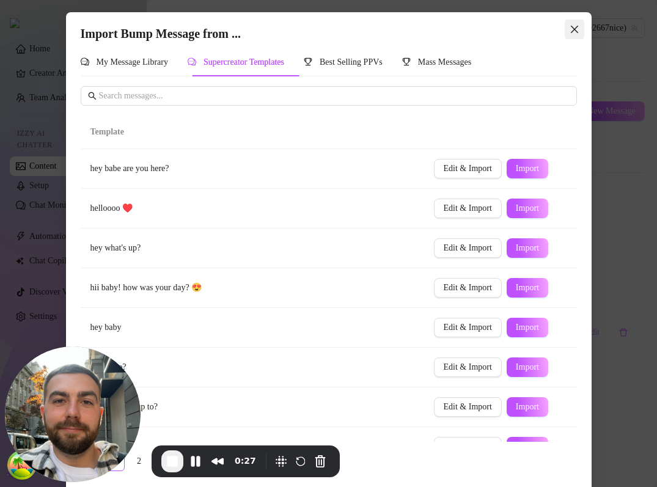
click at [574, 24] on button "Close" at bounding box center [575, 30] width 20 height 20
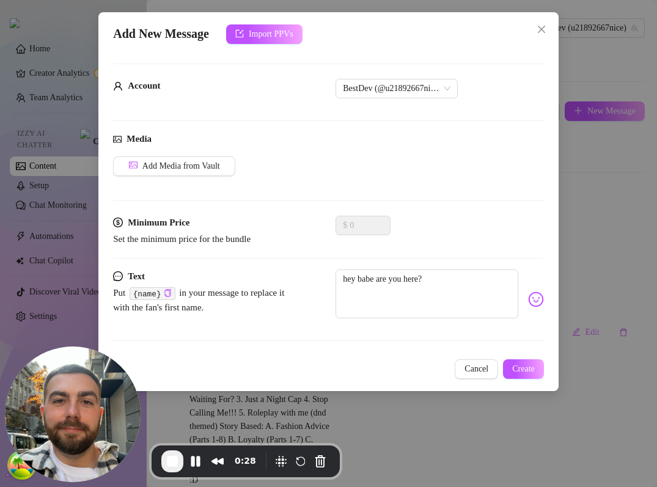
click at [593, 24] on div "Add New Message Import PPVs Account BestDev (@u21892667nice) Media Add Media fr…" at bounding box center [328, 243] width 657 height 487
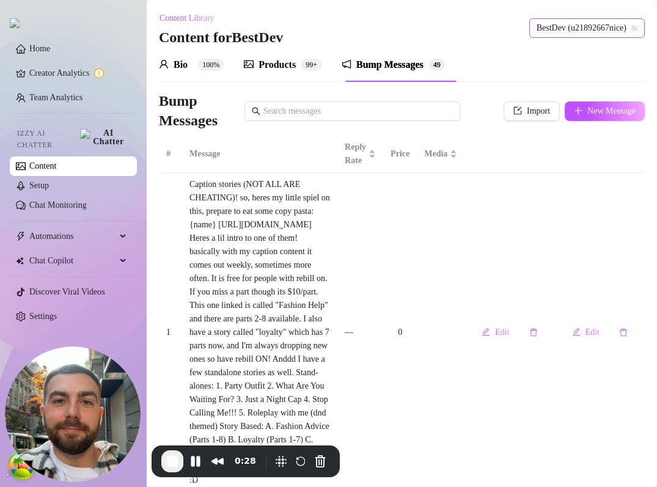
click at [582, 26] on span "BestDev (u21892667nice)" at bounding box center [587, 28] width 101 height 18
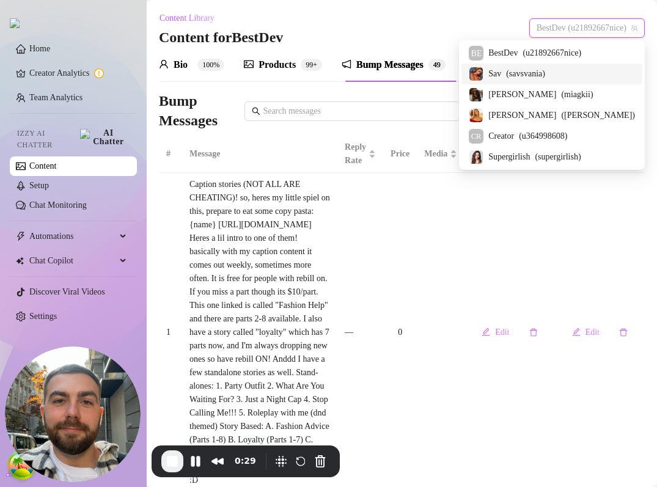
click at [545, 76] on span "( savsvania )" at bounding box center [525, 73] width 39 height 13
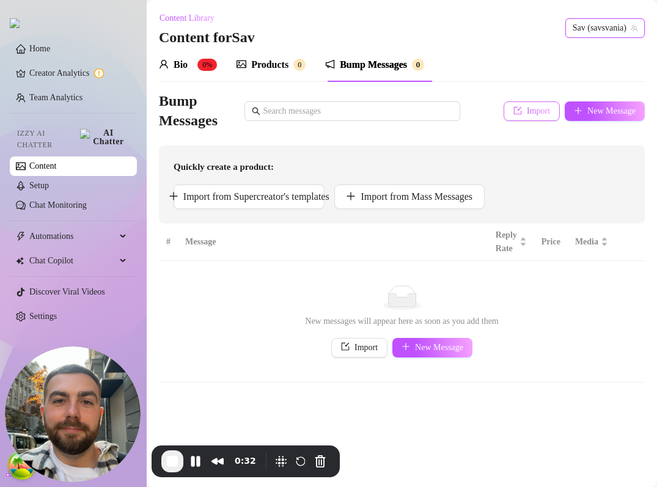
click at [528, 109] on span "Import" at bounding box center [538, 111] width 23 height 10
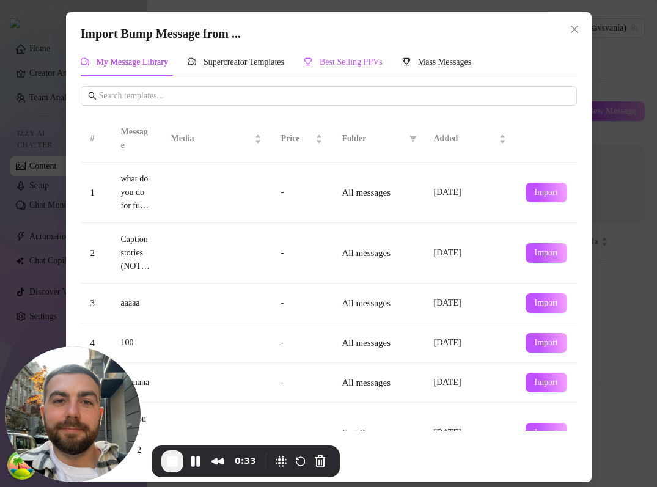
click at [373, 59] on span "Best Selling PPVs" at bounding box center [351, 61] width 63 height 9
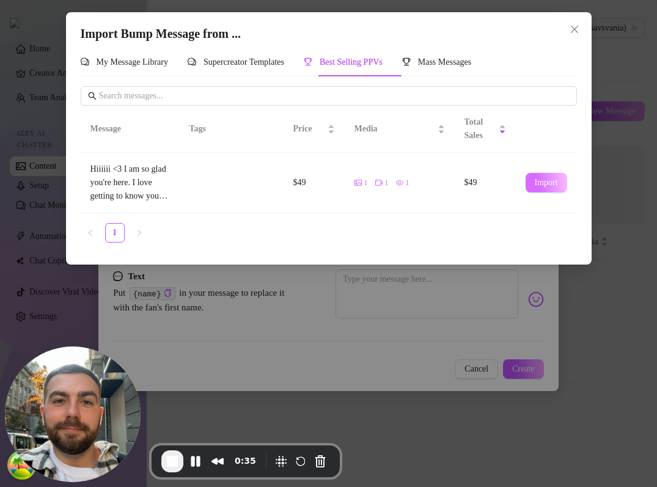
click at [541, 182] on span "Import" at bounding box center [546, 183] width 23 height 10
type textarea "Hiiiiii <3 I am so glad you're here. I love getting to know you all! What's you…"
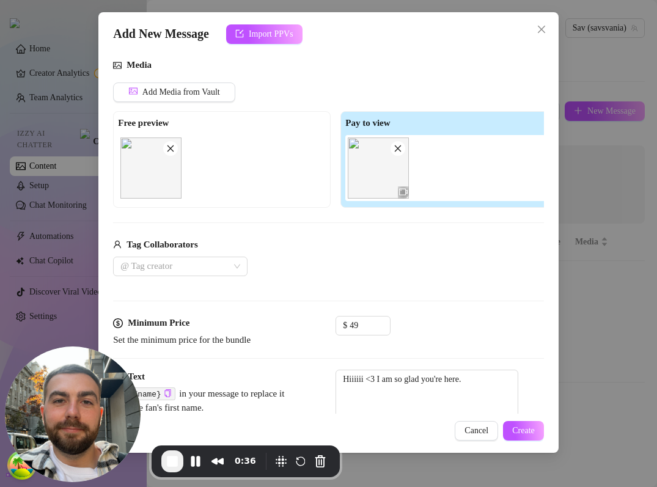
scroll to position [178, 0]
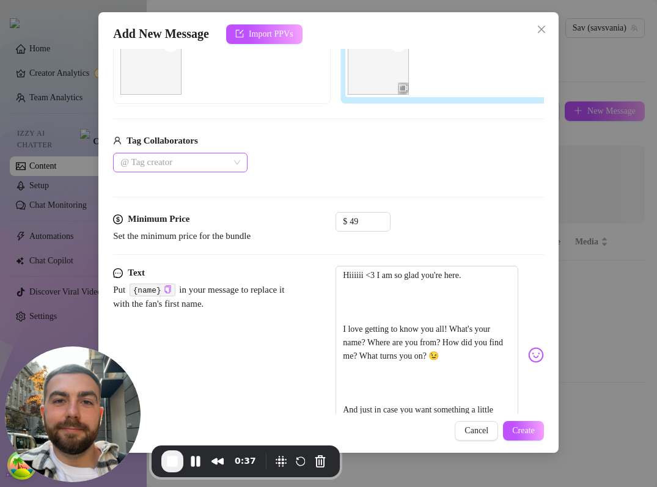
click at [221, 163] on div at bounding box center [173, 162] width 117 height 17
click at [197, 224] on div at bounding box center [180, 210] width 115 height 61
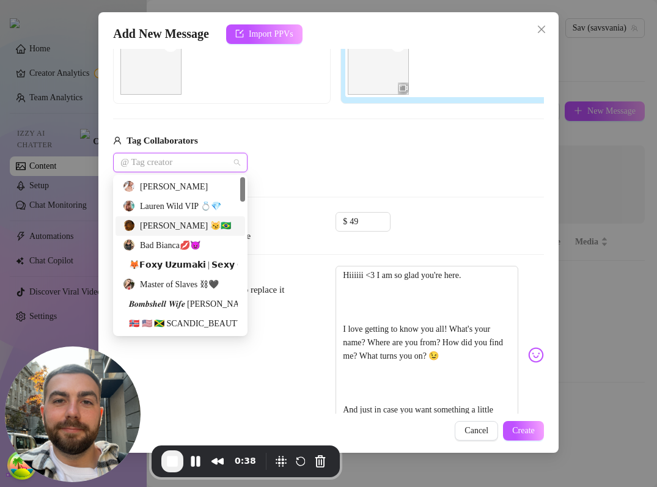
click at [197, 224] on div "Cæsar 😼🇧🇷" at bounding box center [180, 225] width 115 height 13
click at [197, 195] on div "Ali Kuster" at bounding box center [180, 187] width 130 height 20
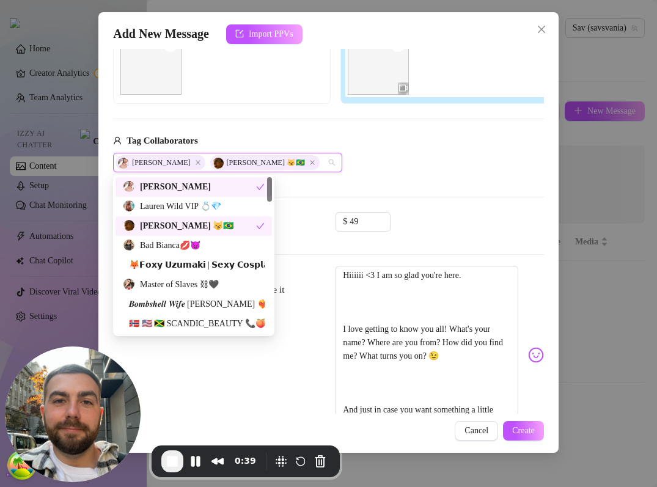
click at [200, 183] on div "Ali Kuster" at bounding box center [189, 186] width 133 height 13
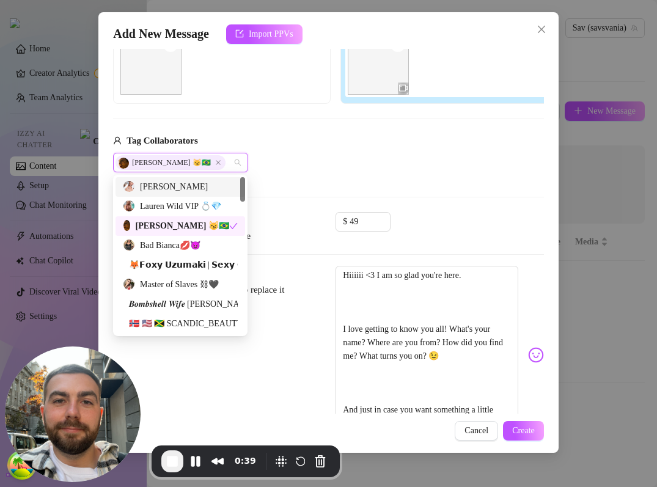
click at [200, 183] on div "Ali Kuster" at bounding box center [180, 186] width 115 height 13
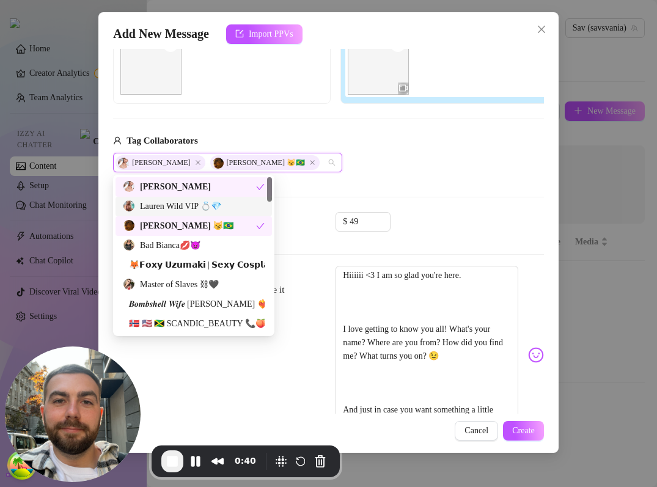
click at [179, 203] on div "Lauren Wild VIP 💍💎" at bounding box center [194, 206] width 142 height 13
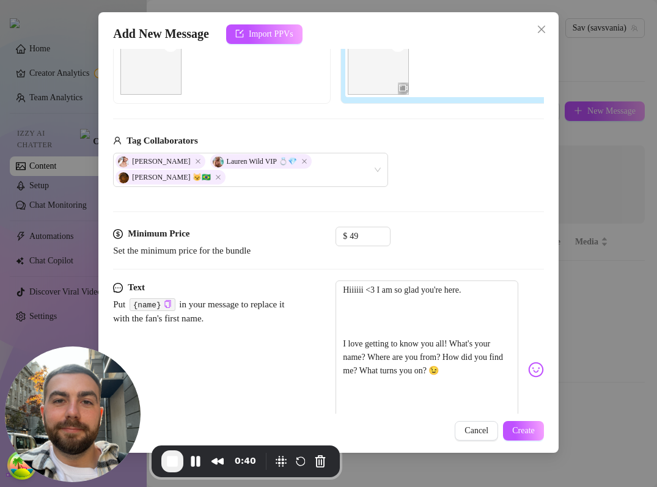
click at [429, 171] on div "Ali Kuster Lauren Wild VIP 💍💎 Cæsar 😼🇧🇷" at bounding box center [335, 170] width 445 height 34
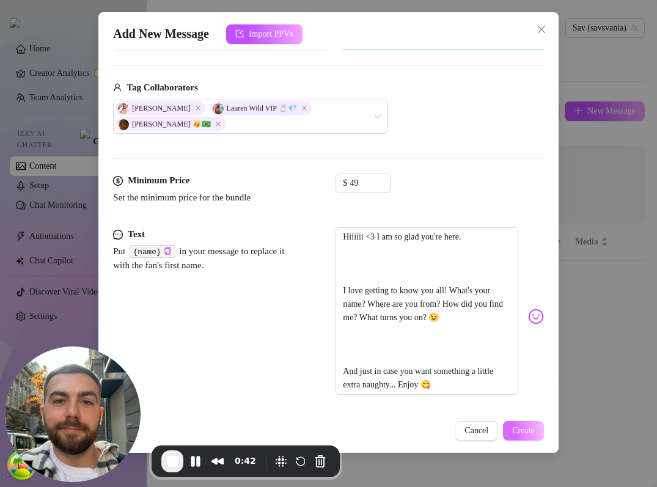
click at [533, 435] on span "Create" at bounding box center [523, 431] width 23 height 10
click at [179, 458] on span "End Recording" at bounding box center [172, 461] width 15 height 15
